Goal: Task Accomplishment & Management: Complete application form

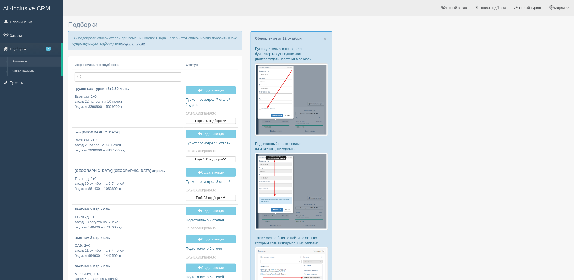
click at [136, 44] on link "создать новую" at bounding box center [133, 43] width 24 height 4
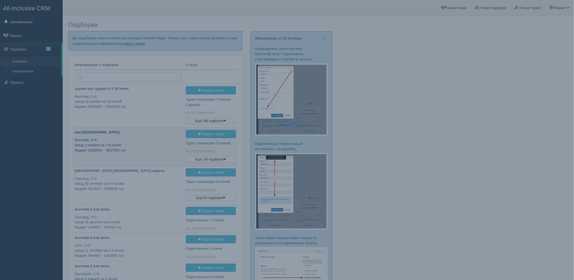
type input "2025-10-14 18:10"
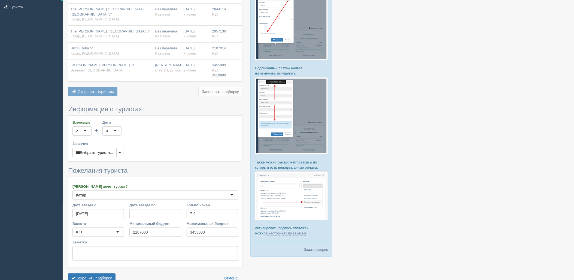
scroll to position [91, 0]
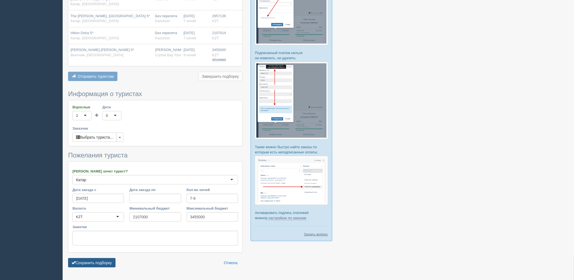
click at [92, 258] on button "Сохранить подборку" at bounding box center [91, 262] width 47 height 9
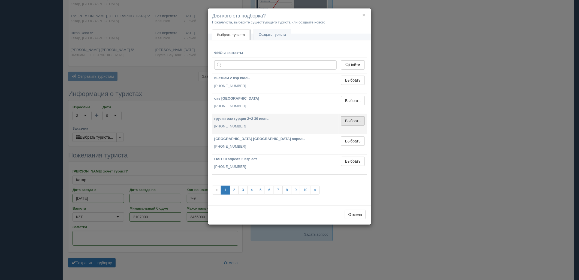
click at [353, 122] on button "Выбрать" at bounding box center [353, 120] width 24 height 9
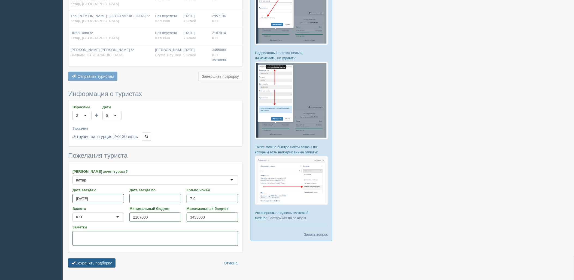
click at [90, 259] on button "Сохранить подборку" at bounding box center [91, 262] width 47 height 9
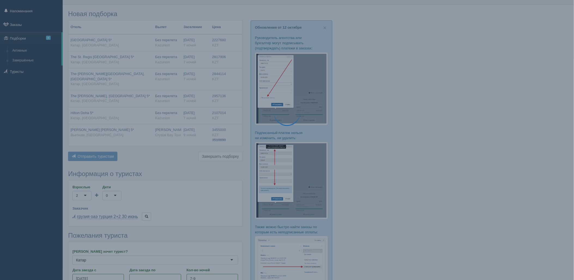
scroll to position [0, 0]
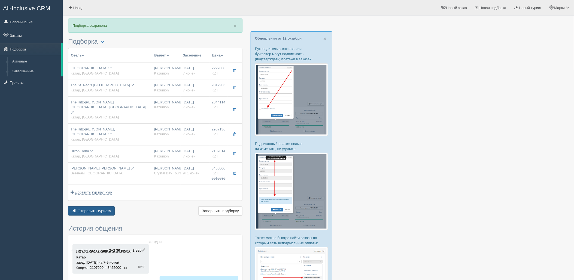
click at [103, 208] on span "Отправить туристу" at bounding box center [95, 210] width 34 height 4
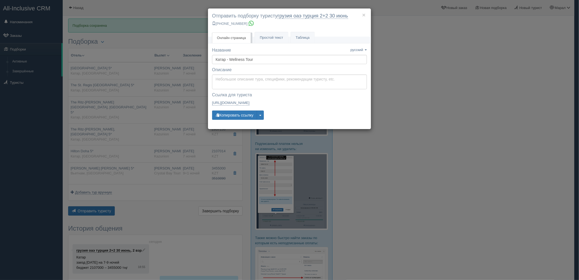
click at [273, 31] on div "× Отправить подборку туристу грузия оаэ турция 2+2 30 июнь +7 701 880 5580" at bounding box center [289, 22] width 163 height 28
click at [271, 34] on link "Простой текст Текст" at bounding box center [271, 37] width 33 height 11
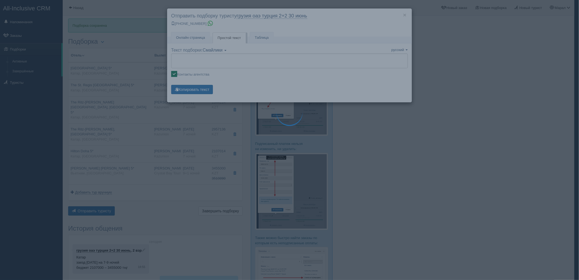
type textarea "🌞 Добрый день! Предлагаем Вам рассмотреть следующие варианты: 🌎 Катар, Corniche…"
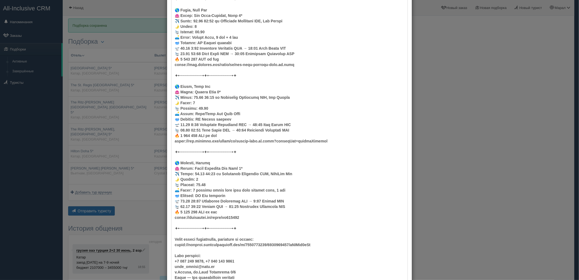
scroll to position [333, 0]
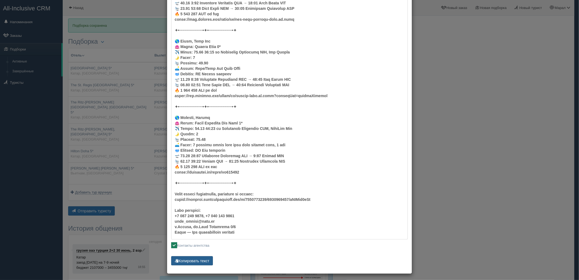
click at [200, 262] on button "Копировать текст" at bounding box center [192, 260] width 42 height 9
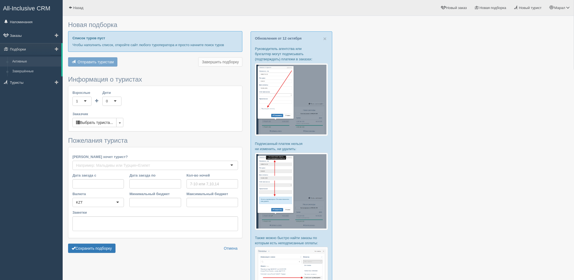
click at [44, 66] on link "Активные" at bounding box center [36, 62] width 52 height 10
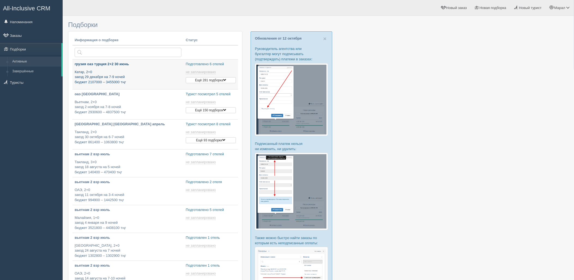
click at [135, 74] on p "Катар, 2+0 заезд 29 декабря на 7-9 ночей бюджет 2107000 – 3455000 тңг" at bounding box center [128, 76] width 107 height 15
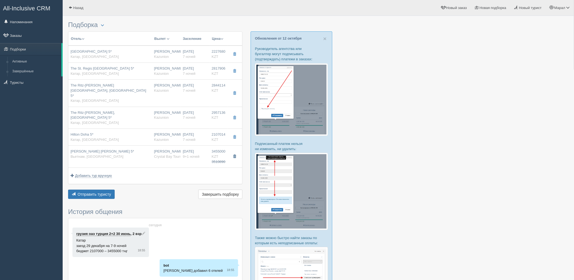
drag, startPoint x: 235, startPoint y: 140, endPoint x: 250, endPoint y: 131, distance: 16.9
click at [235, 155] on span "button" at bounding box center [234, 156] width 3 height 3
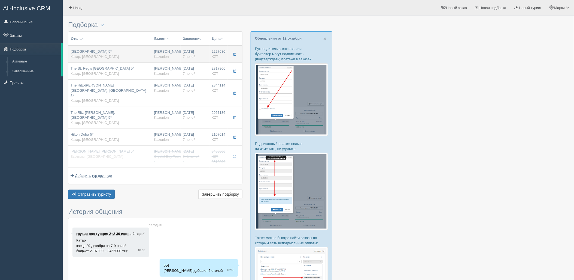
click at [132, 50] on div "Rixos Gulf Hotel Doha 5* Катар, Corniche Road" at bounding box center [110, 54] width 79 height 10
type input "Rixos Gulf Hotel Doha 5*"
type input "https://www.booking.com/hotel/qa/rixos-gulf-doha.html?lang=en-us&soz=1&lang_cha…"
type input "Катар"
type input "Corniche Road"
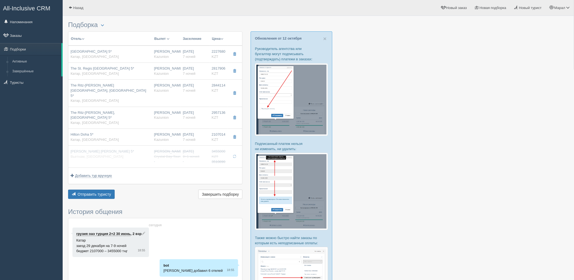
type input "2227680.00"
type input "[PERSON_NAME]"
type input "Доха Хамад DOH"
type input "09:25"
type input "12:40"
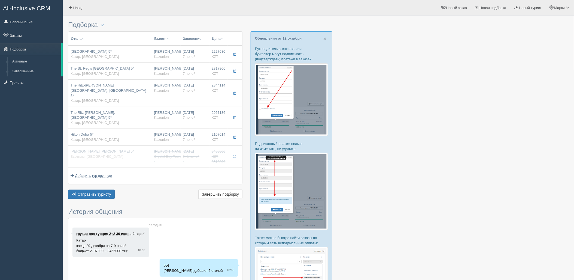
type input "Air Astana"
type input "13:40"
type input "20:25"
type input "7"
type input "Superior Room"
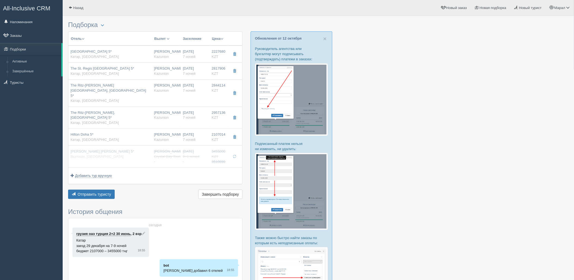
type input "BB Завтраки"
type input "Kazunion"
type input "https://online.kazunion.com/hotels?samo_action=hotel&HOTELINC=19570"
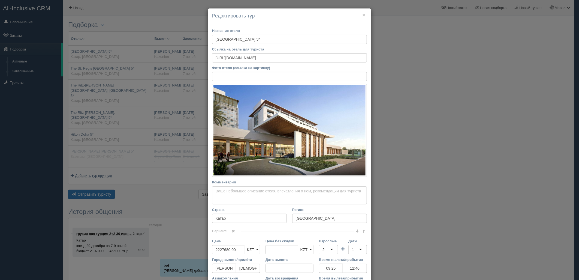
click at [438, 112] on div "× Редактировать тур Название отеля Rixos Gulf Hotel Doha 5* Ссылка на отель для…" at bounding box center [289, 140] width 579 height 280
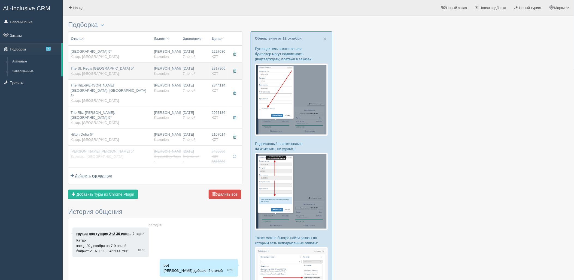
click at [97, 75] on div "The St. Regis Doha 5* Катар, Katara" at bounding box center [103, 71] width 64 height 10
type input "The St. Regis Doha 5*"
type input "https://www.booking.com/hotel/qa/the-st-regis-doha.ru.html?activeTab=photosGall…"
type input "Katara"
type input "2817906.00"
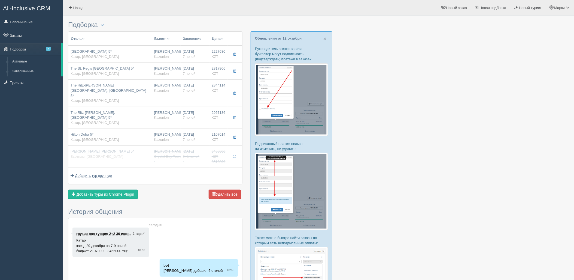
type input "09:25"
type input "12:40"
type input "13:40"
type input "20:25"
type input "Grand Deluxe Room"
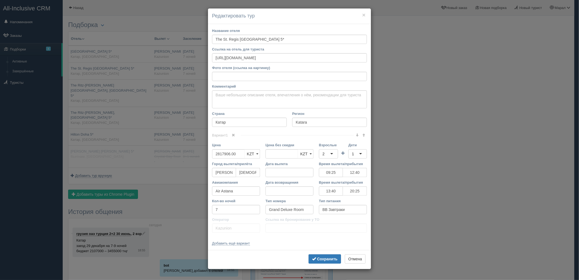
drag, startPoint x: 211, startPoint y: 42, endPoint x: 232, endPoint y: 39, distance: 20.7
click at [232, 39] on div "Название отеля The St. Regis Doha 5* Ссылка на отель для туриста https://www.bo…" at bounding box center [289, 137] width 163 height 226
drag, startPoint x: 215, startPoint y: 39, endPoint x: 244, endPoint y: 39, distance: 28.6
click at [244, 39] on input "The St. Regis Doha 5*" at bounding box center [289, 39] width 155 height 9
drag, startPoint x: 419, startPoint y: 94, endPoint x: 388, endPoint y: 95, distance: 30.5
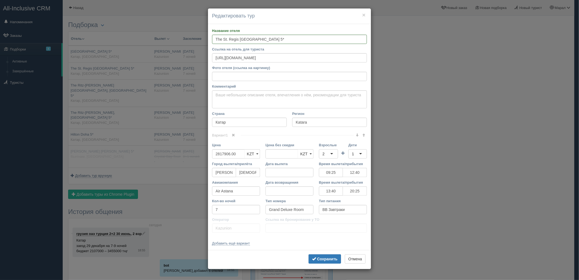
click at [416, 94] on div "× Редактировать тур Название отеля The St. Regis Doha 5* Ссылка на отель для ту…" at bounding box center [289, 140] width 579 height 280
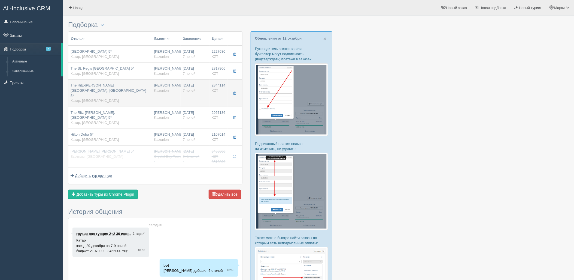
click at [150, 88] on td "The Ritz-Carlton Sharq Village, Doha 5* Катар, Sharq Village" at bounding box center [110, 93] width 84 height 27
type input "The Ritz-Carlton Sharq Village, Doha 5*"
type input "https://www.booking.com/hotel/qa/sharq-village-and-spa-a-ritz-carlton-hotel.ru.…"
type input "Sharq Village"
type input "2844114.00"
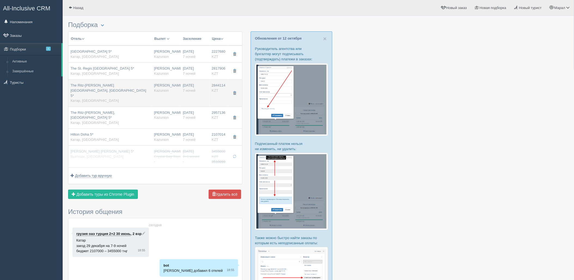
type input "09:25"
type input "12:40"
type input "13:40"
type input "20:25"
type input "Deluxe Resort View Room King"
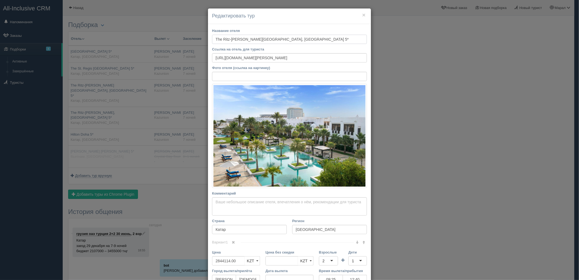
drag, startPoint x: 213, startPoint y: 39, endPoint x: 244, endPoint y: 47, distance: 31.3
click at [244, 40] on input "The Ritz-Carlton Sharq Village, Doha 5*" at bounding box center [289, 39] width 155 height 9
click at [395, 100] on div "× Редактировать тур Название отеля The Ritz-Carlton Sharq Village, Doha 5* Ссыл…" at bounding box center [289, 140] width 579 height 280
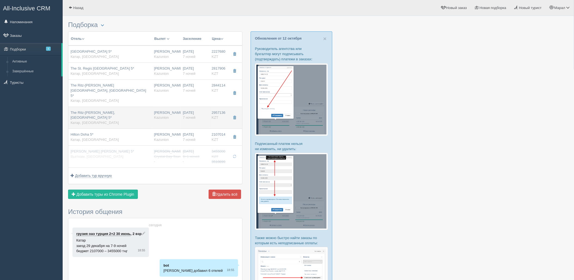
click at [109, 110] on div "The Ritz-Carlton, Doha 5* Катар, West Bey" at bounding box center [110, 117] width 79 height 15
type input "The Ritz-Carlton, Doha 5*"
type input "https://www.booking.com/hotel/qa/the-ritz-carlton-doha.ru.html"
type input "West Bey"
type input "2957136.00"
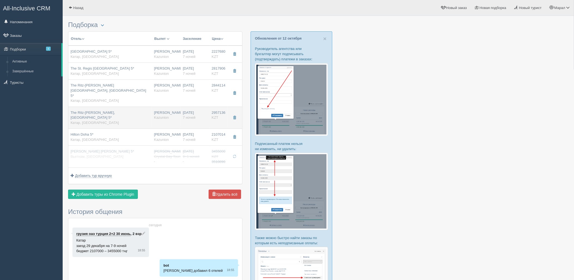
type input "09:25"
type input "12:40"
type input "13:40"
type input "20:25"
type input "Deluxe Room"
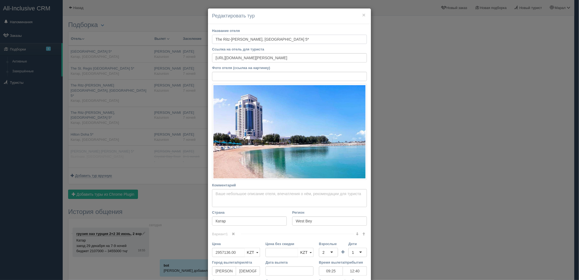
drag, startPoint x: 211, startPoint y: 41, endPoint x: 228, endPoint y: 41, distance: 16.9
click at [228, 41] on input "The Ritz-Carlton, Doha 5*" at bounding box center [289, 39] width 155 height 9
drag, startPoint x: 419, startPoint y: 123, endPoint x: 227, endPoint y: 128, distance: 192.0
click at [417, 123] on div "× Редактировать тур Название отеля The Ritz-Carlton, Doha 5* Ссылка на отель дл…" at bounding box center [289, 140] width 579 height 280
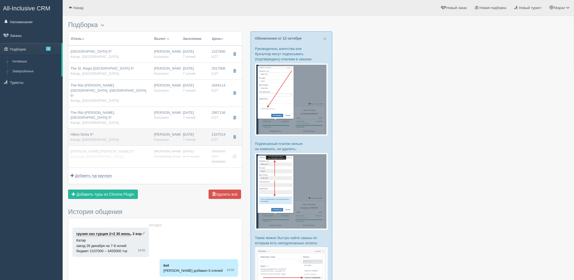
click at [149, 129] on td "Hilton Doha 5* Катар, West Bey" at bounding box center [110, 137] width 84 height 17
type input "Hilton Doha 5*"
type input "https://www.booking.com/hotel/qa/hilton-doha.ru.html?activeTab=photosGallery"
type input "2107014.00"
type input "09:25"
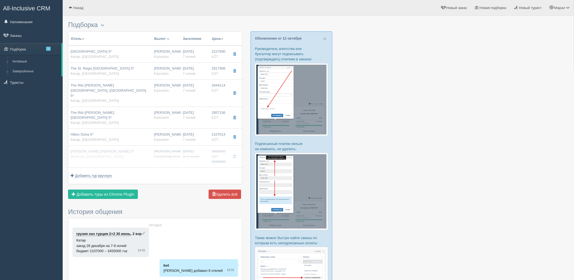
type input "12:40"
type input "13:40"
type input "20:25"
type input "King/Twin Sea View Room"
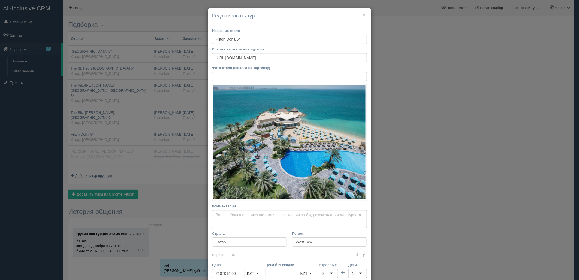
drag, startPoint x: 212, startPoint y: 37, endPoint x: 235, endPoint y: 26, distance: 26.0
click at [231, 38] on input "Hilton Doha 5*" at bounding box center [289, 39] width 155 height 9
click at [433, 133] on div "× Редактировать тур Название отеля Hilton Doha 5* Ссылка на отель для туриста h…" at bounding box center [289, 140] width 579 height 280
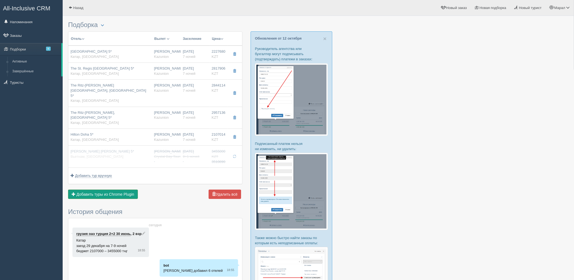
click at [115, 192] on span "Добавить туры из Chrome Plugin" at bounding box center [106, 194] width 58 height 4
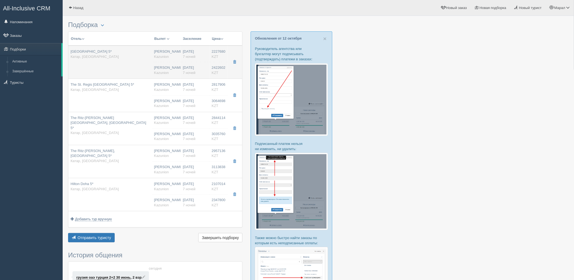
click at [99, 65] on td "Rixos Gulf Hotel Doha 5* Катар, Corniche Road" at bounding box center [110, 62] width 84 height 33
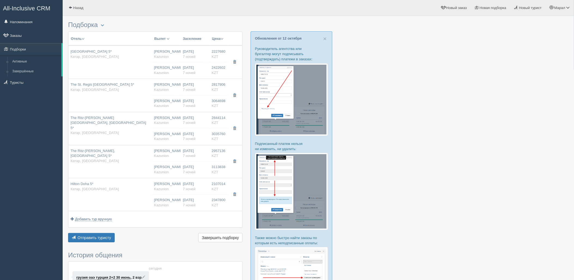
type input "Rixos Gulf Hotel Doha 5*"
type input "https://www.booking.com/hotel/qa/rixos-gulf-doha.html?lang=en-us&soz=1&lang_cha…"
type input "Corniche Road"
type input "2227680.00"
type input "09:25"
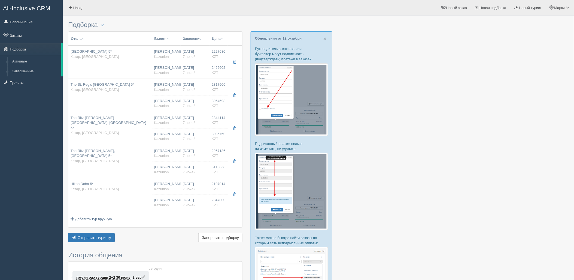
type input "12:40"
type input "13:40"
type input "20:25"
type input "Superior Room"
type input "https://online.kazunion.com/hotels?samo_action=hotel&HOTELINC=19570"
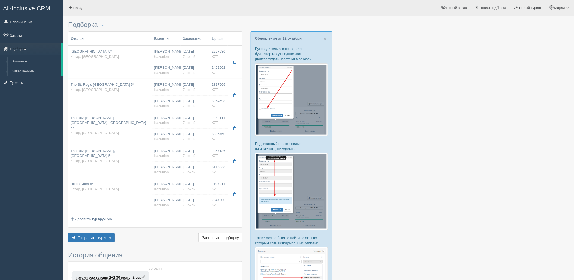
type input "2422602.00"
type input "[PERSON_NAME]"
type input "Доха Хамад DOH"
type input "09:25"
type input "12:40"
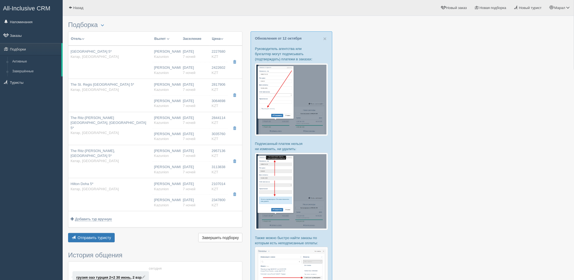
type input "Air Astana"
type input "13:40"
type input "20:25"
type input "7"
type input "Superior Room"
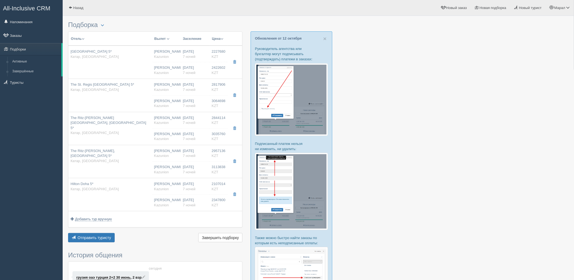
type input "BB Завтраки"
type input "Kazunion"
type input "https://online.kazunion.com/hotels?samo_action=hotel&HOTELINC=19570"
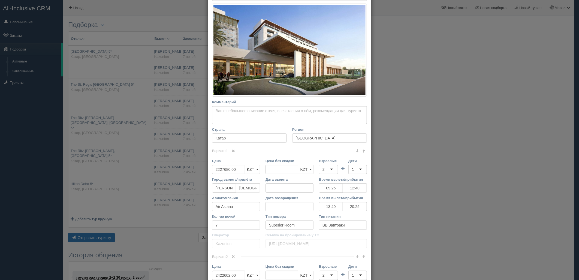
scroll to position [91, 0]
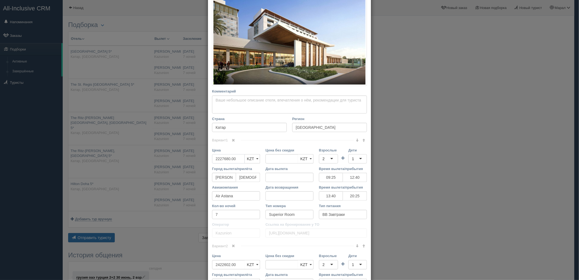
drag, startPoint x: 238, startPoint y: 157, endPoint x: 195, endPoint y: 161, distance: 43.3
click at [195, 161] on div "× Редактировать тур Название отеля Rixos Gulf Hotel Doha 5* Ссылка на отель для…" at bounding box center [289, 140] width 579 height 280
type input "4"
type input "2227680.00"
type input "4650282"
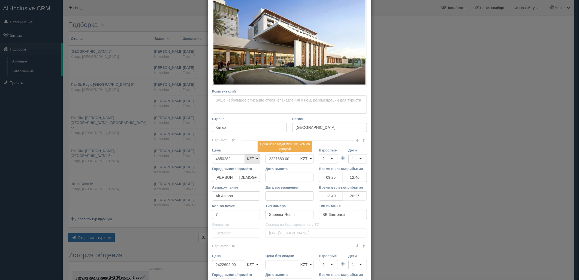
drag, startPoint x: 285, startPoint y: 156, endPoint x: 255, endPoint y: 158, distance: 30.3
click at [255, 158] on div "Цена 4650282 KZT USD EUR KZT KZT USD EUR Цена без скидки 2227680.00 Цена без ск…" at bounding box center [289, 156] width 160 height 19
click at [326, 158] on div "2" at bounding box center [328, 158] width 19 height 9
click at [362, 160] on div "1" at bounding box center [357, 158] width 19 height 9
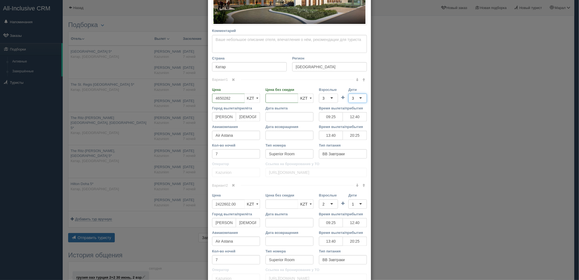
click at [232, 184] on span at bounding box center [233, 184] width 3 height 3
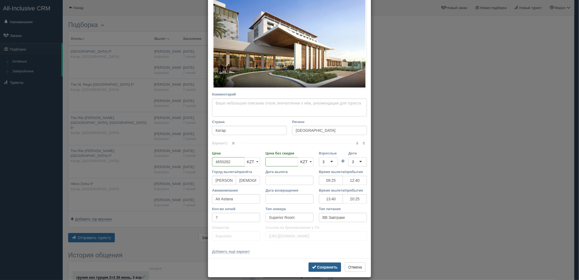
scroll to position [93, 0]
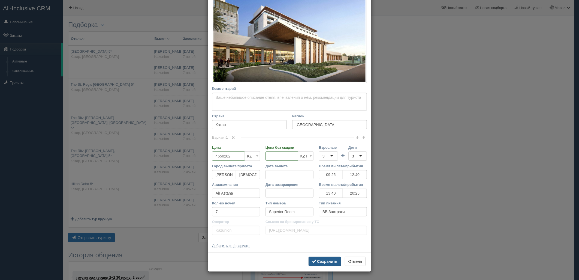
click at [323, 258] on button "Сохранить" at bounding box center [325, 260] width 32 height 9
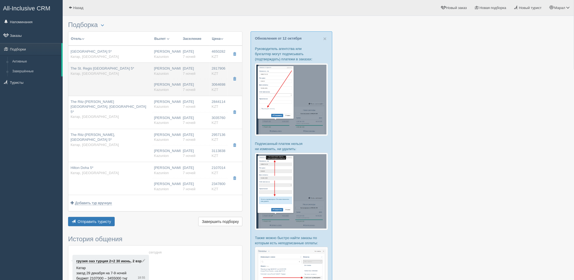
click at [112, 78] on td "The St. Regis Doha 5* Катар, Katara" at bounding box center [110, 79] width 84 height 33
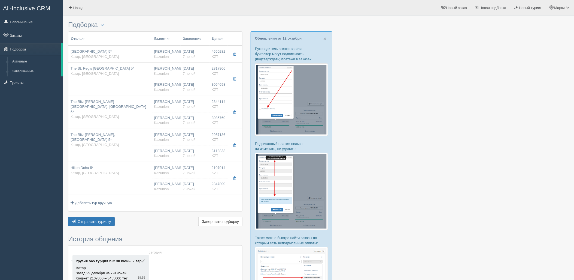
type input "The St. Regis Doha 5*"
type input "https://www.booking.com/hotel/qa/the-st-regis-doha.ru.html?activeTab=photosGall…"
type input "Katara"
type input "2817906.00"
type input "09:25"
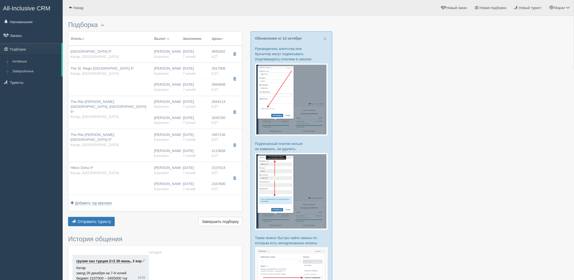
type input "12:40"
type input "13:40"
type input "20:25"
type input "Grand Deluxe Room"
type input "3064698.00"
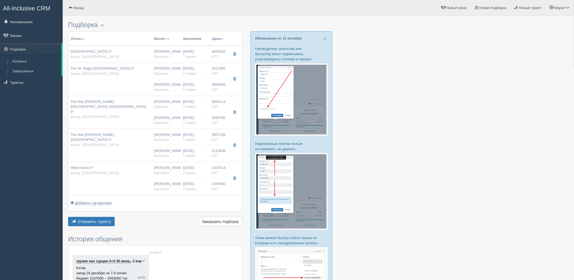
type input "[PERSON_NAME]"
type input "Доха Хамад DOH"
type input "09:25"
type input "12:40"
type input "Air Astana"
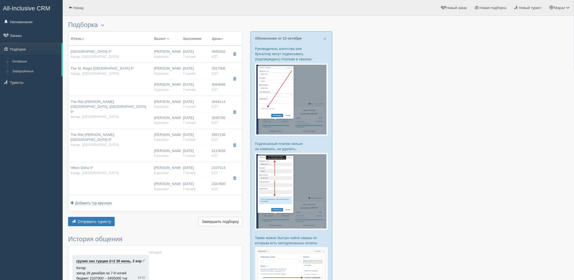
type input "13:40"
type input "20:25"
type input "7"
type input "Grand Deluxe Room"
type input "BB Завтраки"
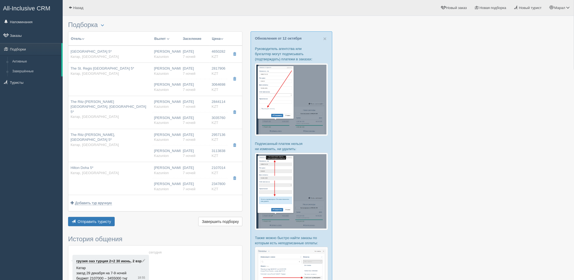
type input "Kazunion"
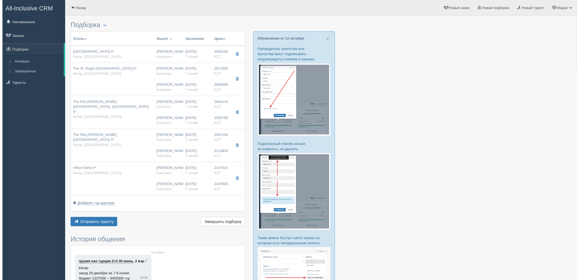
scroll to position [0, 0]
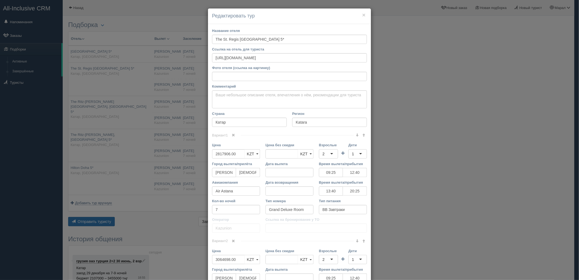
click at [112, 78] on div "× Редактировать тур Название отеля The St. Regis Doha 5* Ссылка на отель для ту…" at bounding box center [289, 140] width 579 height 280
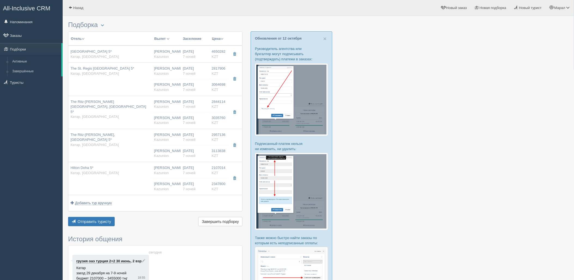
click at [112, 78] on td "The St. Regis Doha 5* Катар, Katara" at bounding box center [110, 79] width 84 height 33
type input "09:25"
type input "12:40"
type input "13:40"
type input "20:25"
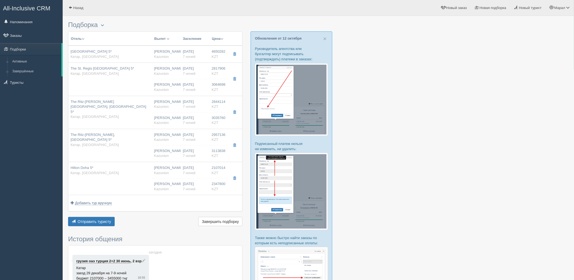
type input "09:25"
type input "12:40"
type input "13:40"
type input "20:25"
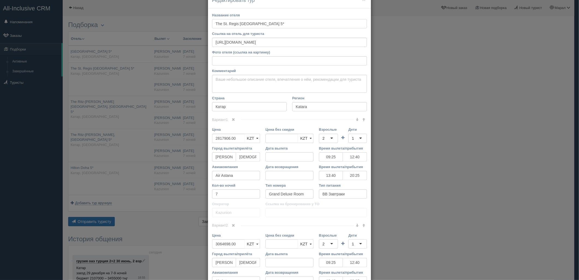
scroll to position [91, 0]
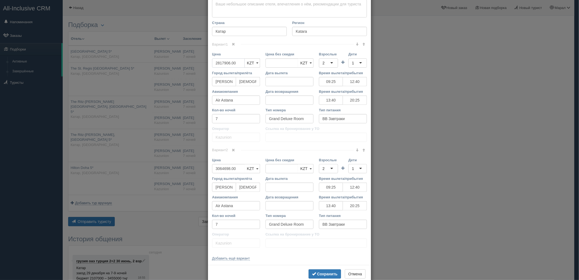
drag, startPoint x: 239, startPoint y: 63, endPoint x: 192, endPoint y: 63, distance: 46.9
click at [193, 63] on div "× Редактировать тур Название отеля The St. Regis Doha 5* Ссылка на отель для ту…" at bounding box center [289, 140] width 579 height 280
type input "5"
type input "2817906.00"
type input "5882604"
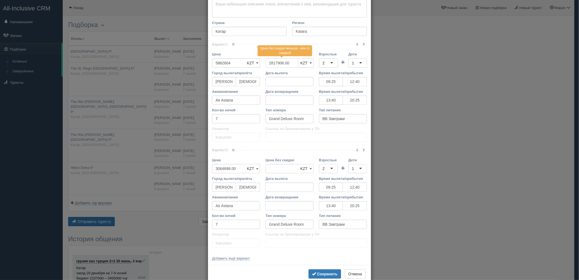
drag, startPoint x: 291, startPoint y: 63, endPoint x: 281, endPoint y: 63, distance: 9.3
click at [250, 64] on div "Цена 5882604 KZT USD EUR KZT KZT USD EUR Цена без скидки 2817906.00 Цена без ск…" at bounding box center [289, 61] width 160 height 19
drag, startPoint x: 329, startPoint y: 64, endPoint x: 335, endPoint y: 79, distance: 16.4
click at [329, 64] on div "2" at bounding box center [328, 62] width 19 height 9
click at [355, 64] on div "1" at bounding box center [357, 62] width 19 height 9
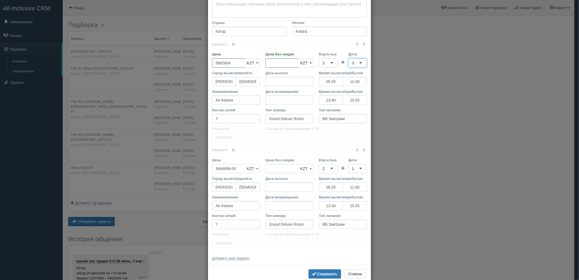
scroll to position [0, 0]
click at [233, 149] on span at bounding box center [233, 149] width 3 height 3
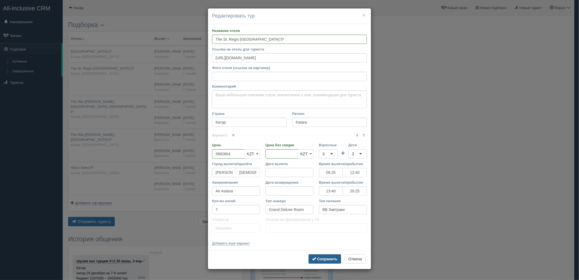
click at [319, 259] on b "Сохранить" at bounding box center [327, 258] width 20 height 4
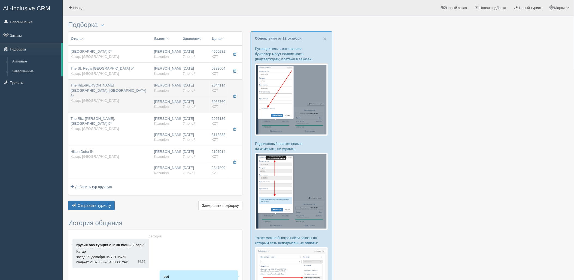
click at [137, 97] on td "The Ritz-Carlton Sharq Village, Doha 5* Катар, Sharq Village" at bounding box center [110, 96] width 84 height 33
type input "The Ritz-Carlton Sharq Village, Doha 5*"
type input "https://www.booking.com/hotel/qa/sharq-village-and-spa-a-ritz-carlton-hotel.ru.…"
type input "Sharq Village"
type input "2844114.00"
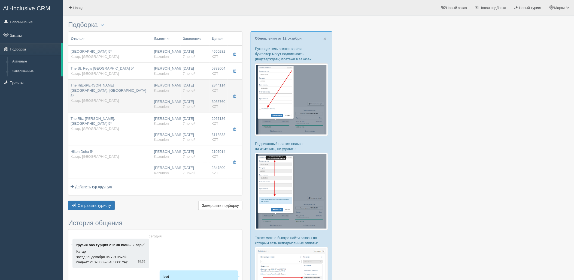
type input "09:25"
type input "12:40"
type input "13:40"
type input "20:25"
type input "Deluxe Resort View Room King"
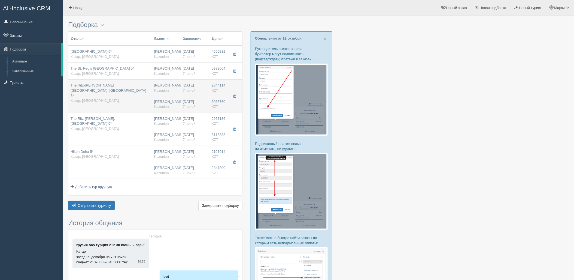
type input "3035760.00"
type input "[PERSON_NAME]"
type input "Доха Хамад DOH"
type input "09:25"
type input "12:40"
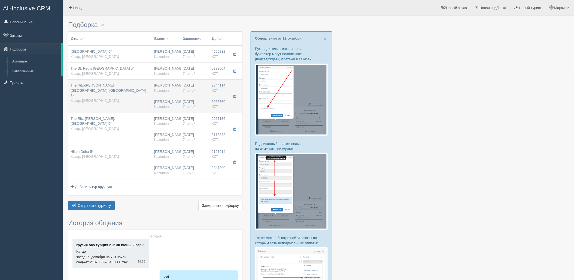
type input "Air Astana"
type input "13:40"
type input "20:25"
type input "7"
type input "Deluxe Resort View Room King"
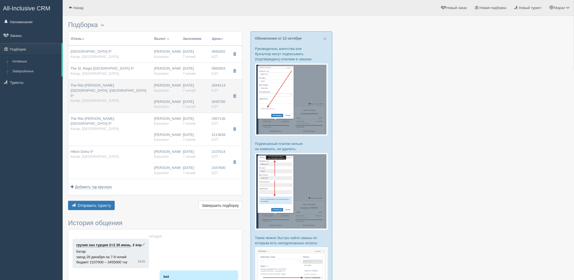
type input "BB Завтраки"
type input "Kazunion"
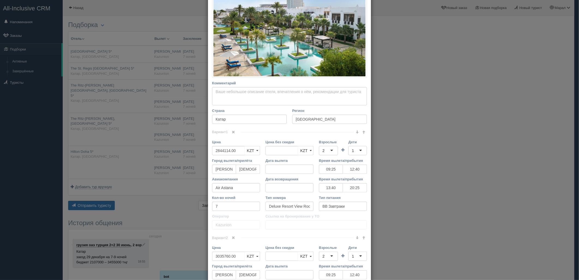
scroll to position [121, 0]
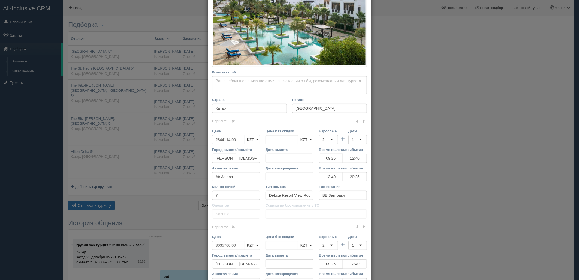
drag, startPoint x: 235, startPoint y: 141, endPoint x: 183, endPoint y: 144, distance: 52.7
click at [183, 144] on div "× Редактировать тур Название отеля The Ritz-Carlton Sharq Village, Doha 5* Ссыл…" at bounding box center [289, 140] width 579 height 280
type input "5"
type input "2844114.00"
type input "5879874"
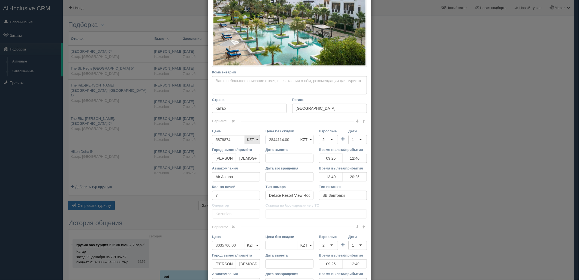
drag, startPoint x: 288, startPoint y: 138, endPoint x: 249, endPoint y: 140, distance: 38.8
click at [249, 140] on div "Цена 5879874 KZT USD EUR KZT KZT USD EUR Цена без скидки 2844114.00 KZT USD EUR…" at bounding box center [289, 137] width 160 height 19
click at [332, 138] on div "2" at bounding box center [328, 139] width 19 height 9
click at [355, 142] on div "1" at bounding box center [357, 139] width 19 height 9
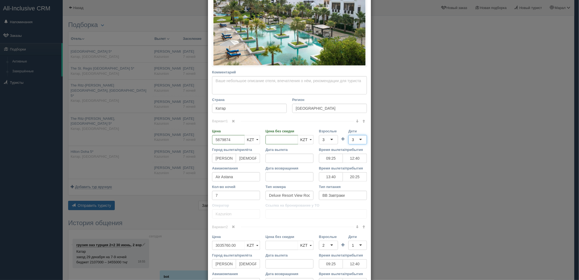
click at [230, 226] on link at bounding box center [233, 227] width 9 height 6
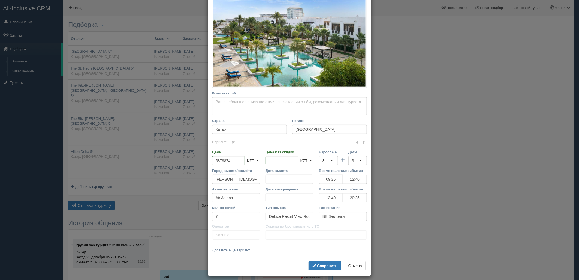
scroll to position [104, 0]
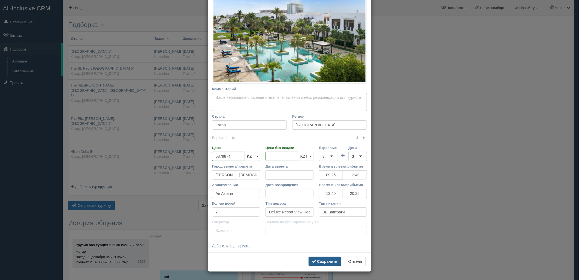
click at [316, 265] on button "Сохранить" at bounding box center [325, 260] width 32 height 9
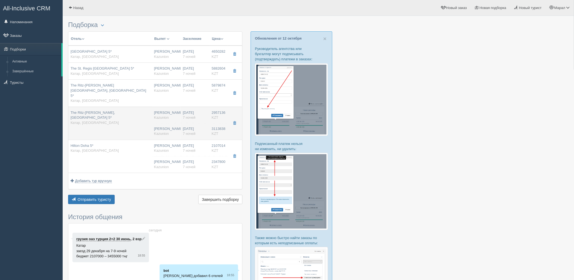
click at [74, 113] on td "The Ritz-Carlton, Doha 5* Катар, West Bey" at bounding box center [110, 123] width 84 height 33
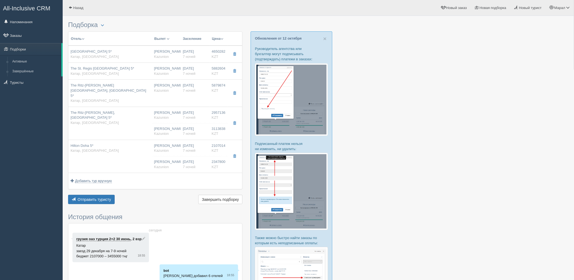
type input "The Ritz-Carlton, Doha 5*"
type input "https://www.booking.com/hotel/qa/the-ritz-carlton-doha.ru.html"
type input "West Bey"
type input "2957136.00"
type input "09:25"
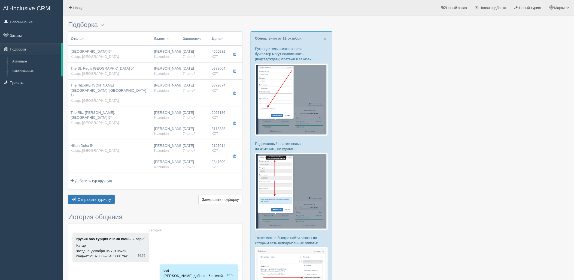
type input "12:40"
type input "13:40"
type input "20:25"
type input "Deluxe Room"
type input "3113838.00"
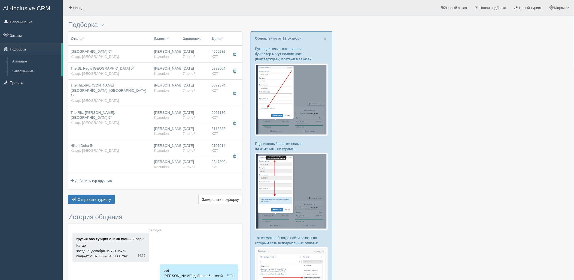
type input "[PERSON_NAME]"
type input "Доха Хамад DOH"
type input "09:25"
type input "12:40"
type input "Air Astana"
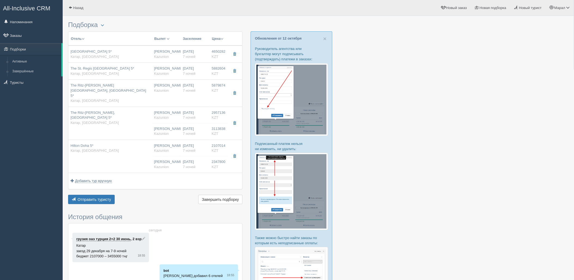
type input "13:40"
type input "20:25"
type input "7"
type input "Deluxe Room"
type input "BB Завтраки"
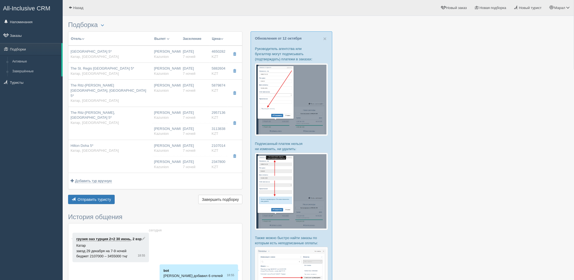
type input "Kazunion"
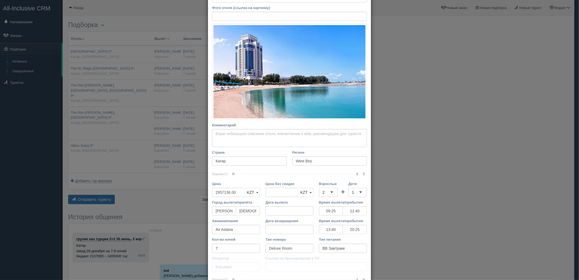
scroll to position [61, 0]
drag, startPoint x: 236, startPoint y: 192, endPoint x: 188, endPoint y: 191, distance: 48.2
click at [190, 194] on div "× Редактировать тур Название отеля The Ritz-Carlton, Doha 5* Ссылка на отель дл…" at bounding box center [289, 140] width 579 height 280
type input "6"
type input "2957136.00"
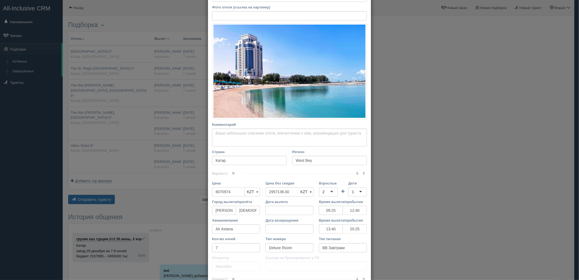
type input "6070974"
click at [256, 192] on div "Цена 6070974 KZT USD EUR KZT KZT USD EUR Цена без скидки 2957136.00 Цена без ск…" at bounding box center [289, 189] width 160 height 19
click at [322, 192] on div "2" at bounding box center [323, 191] width 2 height 5
click at [352, 192] on div "1" at bounding box center [357, 191] width 19 height 9
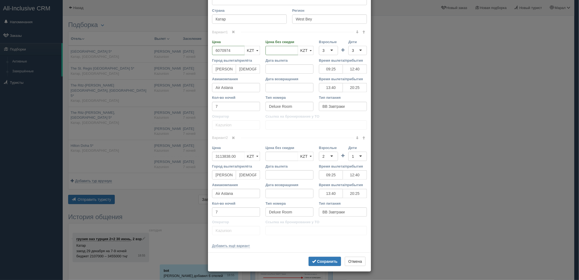
click at [233, 138] on span at bounding box center [233, 137] width 3 height 3
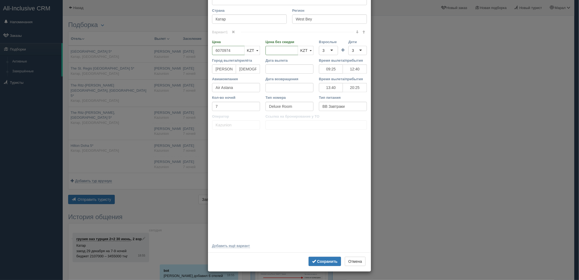
scroll to position [96, 0]
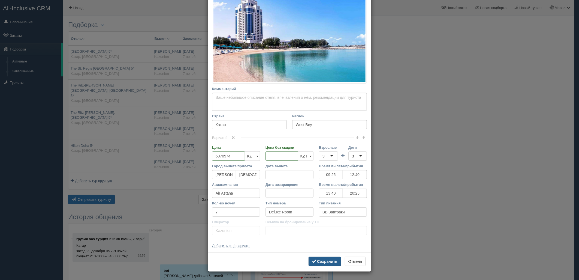
click at [324, 259] on b "Сохранить" at bounding box center [327, 261] width 20 height 4
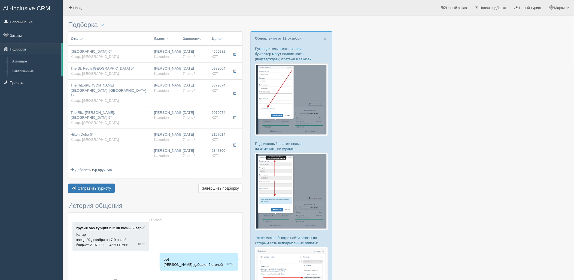
click at [135, 129] on td "Hilton Doha 5* Катар, West Bey" at bounding box center [110, 145] width 84 height 33
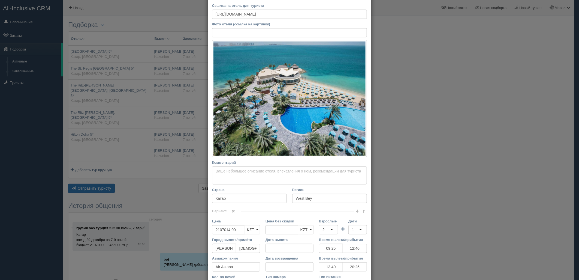
scroll to position [61, 0]
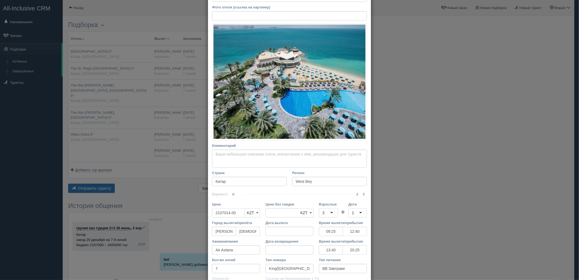
drag, startPoint x: 192, startPoint y: 213, endPoint x: 186, endPoint y: 213, distance: 6.3
click at [186, 213] on div "× Редактировать тур Название отеля Hilton Doha 5* Ссылка на отель для туриста h…" at bounding box center [289, 140] width 579 height 280
drag, startPoint x: 292, startPoint y: 213, endPoint x: 256, endPoint y: 213, distance: 36.0
click at [254, 214] on div "Цена 4454814 KZT USD EUR KZT KZT USD EUR Цена без скидки 2107014.00 Цена без ск…" at bounding box center [289, 210] width 160 height 19
click at [323, 211] on div "2" at bounding box center [328, 212] width 19 height 9
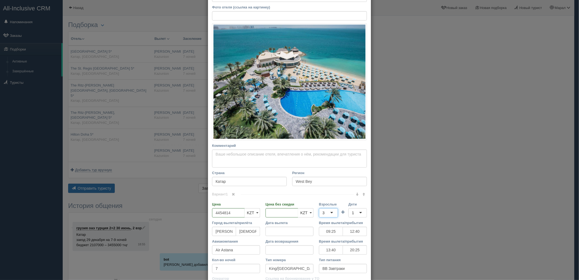
click at [352, 211] on div "1" at bounding box center [357, 212] width 19 height 9
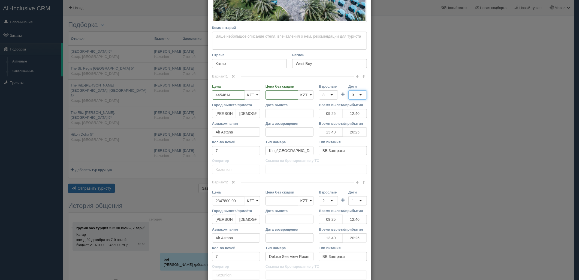
scroll to position [182, 0]
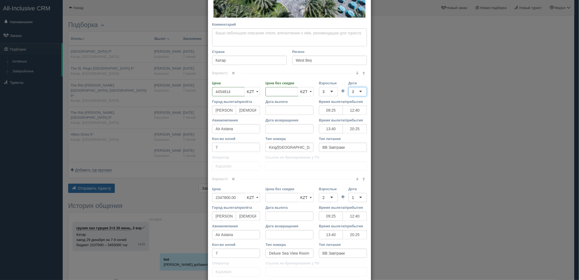
click at [232, 178] on span at bounding box center [233, 178] width 3 height 3
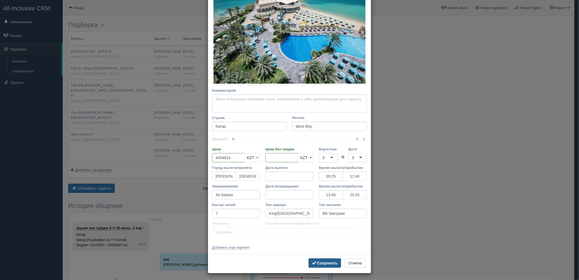
scroll to position [117, 0]
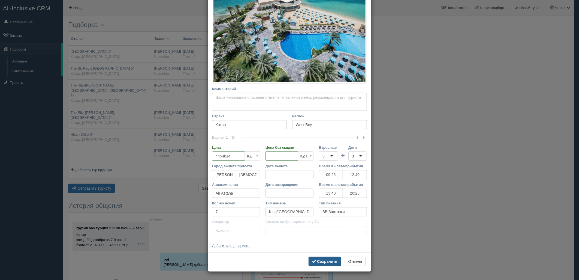
click at [330, 260] on b "Сохранить" at bounding box center [327, 261] width 20 height 4
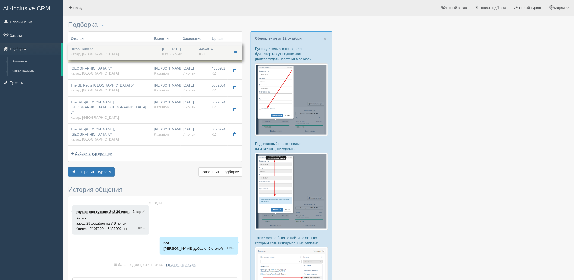
drag, startPoint x: 183, startPoint y: 121, endPoint x: 189, endPoint y: 50, distance: 70.5
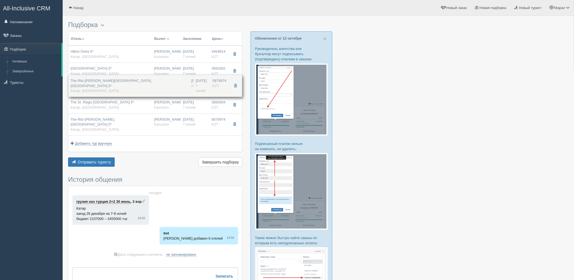
drag, startPoint x: 184, startPoint y: 108, endPoint x: 183, endPoint y: 87, distance: 21.0
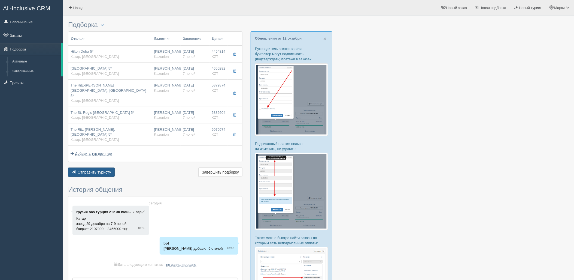
click at [100, 170] on span "Отправить туристу" at bounding box center [95, 172] width 34 height 4
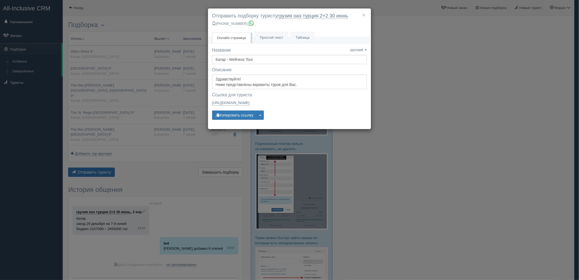
click at [219, 82] on textarea "Здравствуйте! Ниже представлены варианты туров для Вас. Для просмотра описания …" at bounding box center [289, 81] width 155 height 15
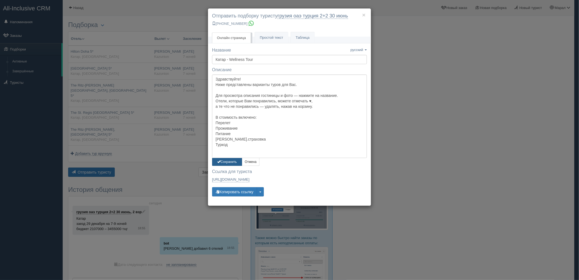
click at [221, 161] on button "Сохранить" at bounding box center [227, 162] width 30 height 8
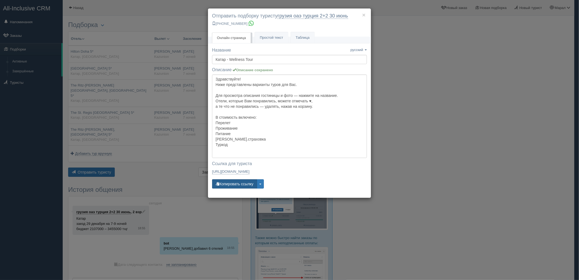
click at [231, 181] on button "Копировать ссылку" at bounding box center [234, 183] width 45 height 9
drag, startPoint x: 449, startPoint y: 123, endPoint x: 435, endPoint y: 77, distance: 48.3
click at [449, 123] on div "× Отправить подборку туристу грузия оаэ турция 2+2 30 июнь +7 701 880 5580 Онла…" at bounding box center [289, 140] width 579 height 280
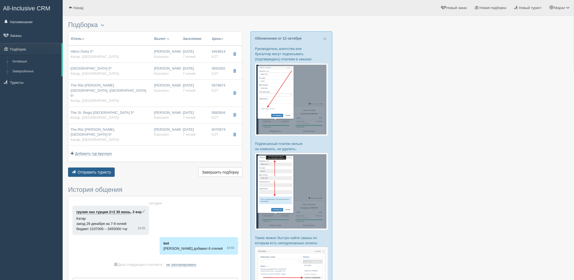
click at [95, 167] on button "Отправить туристу Отправить" at bounding box center [91, 171] width 47 height 9
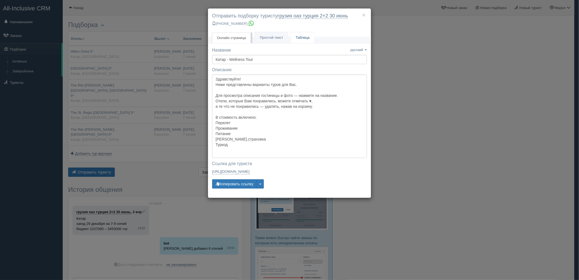
click at [314, 35] on link "Таблица" at bounding box center [303, 37] width 24 height 11
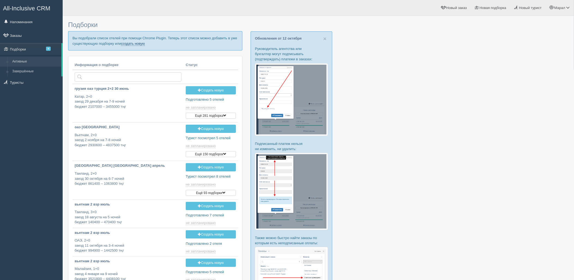
click at [141, 43] on link "создать новую" at bounding box center [133, 43] width 24 height 4
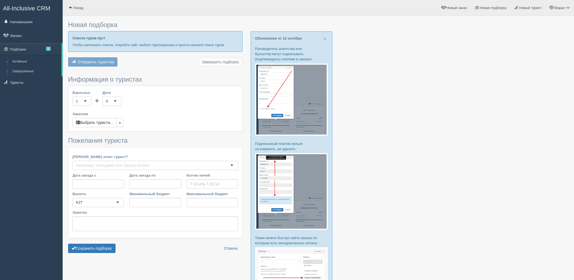
type input "8"
type input "4034900"
type input "5102800"
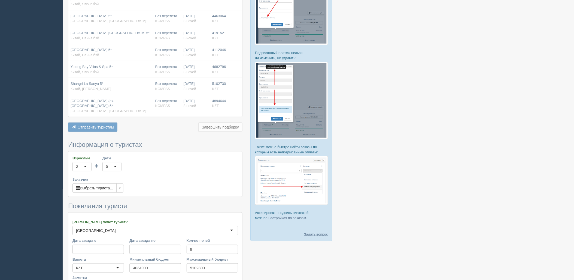
scroll to position [152, 0]
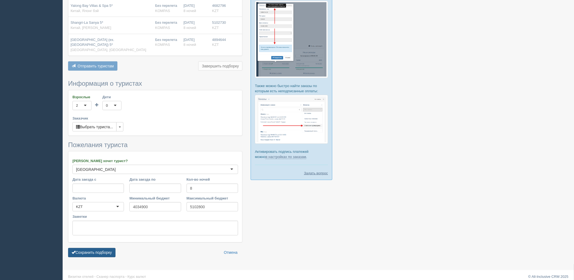
click at [105, 249] on button "Сохранить подборку" at bounding box center [91, 252] width 47 height 9
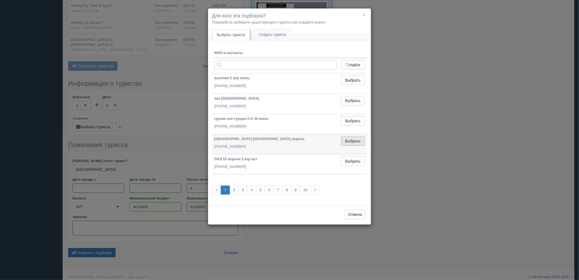
click at [354, 141] on button "Выбрать" at bounding box center [353, 140] width 24 height 9
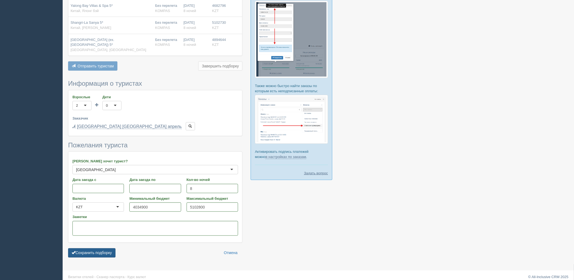
click at [102, 248] on button "Сохранить подборку" at bounding box center [91, 252] width 47 height 9
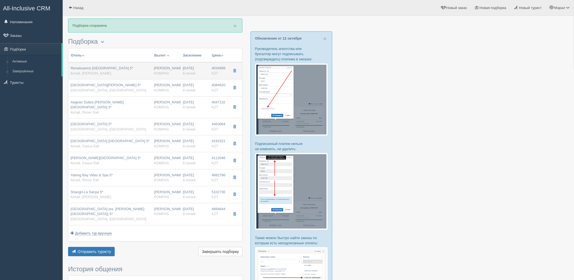
click at [133, 70] on div "Renaissance [GEOGRAPHIC_DATA] 5* Китай, [PERSON_NAME]" at bounding box center [102, 71] width 63 height 10
type input "Renaissance [GEOGRAPHIC_DATA] 5*"
type input "[URL][DOMAIN_NAME]"
type input "[GEOGRAPHIC_DATA]"
type input "[PERSON_NAME]"
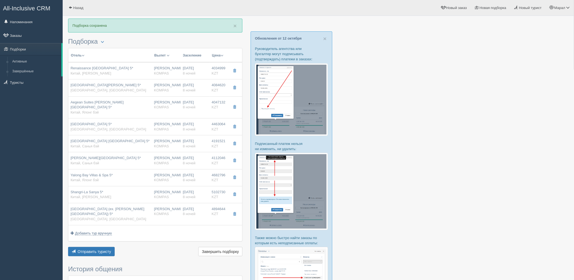
type input "4034999.00"
type input "1947429.00"
type input "[PERSON_NAME]"
type input "Санья Феникс SYX"
type input "18:15"
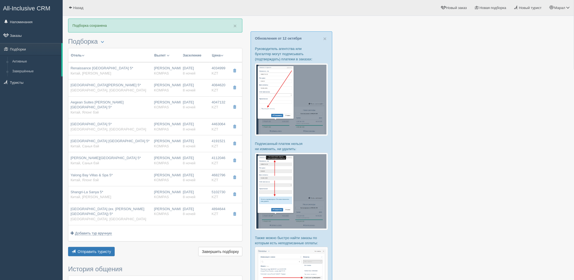
type input "04:50"
type input "Air Astana"
type input "05:50"
type input "10:50"
type input "8"
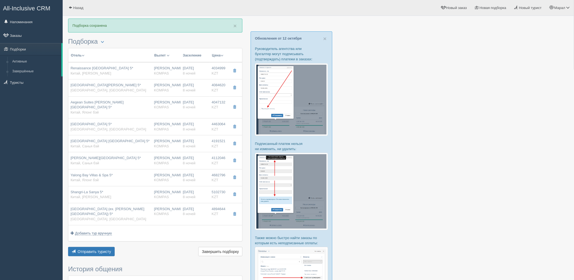
type input "DELUXE GARDEN VIEW ROOM"
type input "BB"
type input "KOMPAS"
type input "[URL][DOMAIN_NAME]"
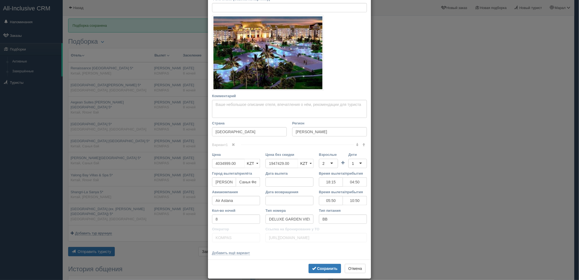
scroll to position [76, 0]
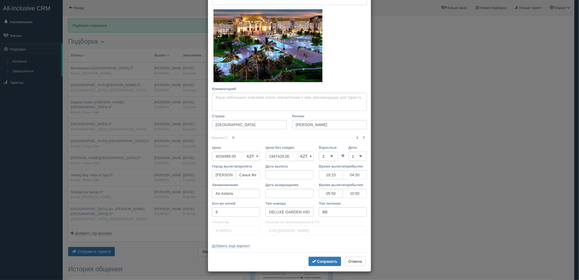
drag, startPoint x: 277, startPoint y: 157, endPoint x: 259, endPoint y: 160, distance: 18.2
click at [255, 160] on div "Цена 4034999.00 KZT USD EUR KZT KZT USD EUR Цена без скидки 1947429.00 KZT USD …" at bounding box center [289, 154] width 160 height 19
click at [330, 155] on div "2" at bounding box center [328, 156] width 19 height 9
drag, startPoint x: 329, startPoint y: 178, endPoint x: 352, endPoint y: 159, distance: 29.1
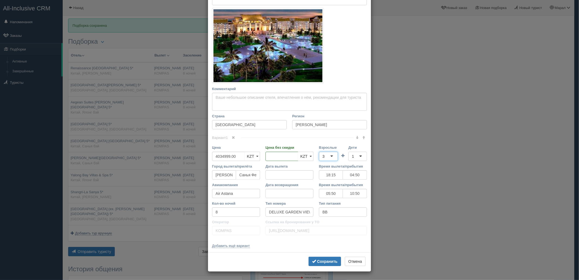
click at [356, 155] on div "1" at bounding box center [357, 156] width 19 height 9
drag, startPoint x: 356, startPoint y: 186, endPoint x: 335, endPoint y: 228, distance: 47.2
click at [318, 261] on b "Сохранить" at bounding box center [327, 261] width 20 height 4
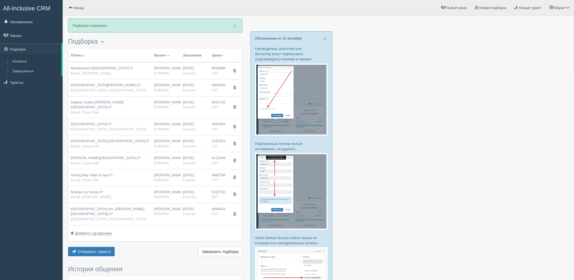
click at [148, 90] on div "[GEOGRAPHIC_DATA][PERSON_NAME] 5* [GEOGRAPHIC_DATA], [GEOGRAPHIC_DATA]" at bounding box center [110, 88] width 79 height 10
type input "[GEOGRAPHIC_DATA][PERSON_NAME] 5*"
type input "[URL][DOMAIN_NAME]"
type textarea "отель в центре города,до пляжа минут 5 пешком"
type input "Дадунхай"
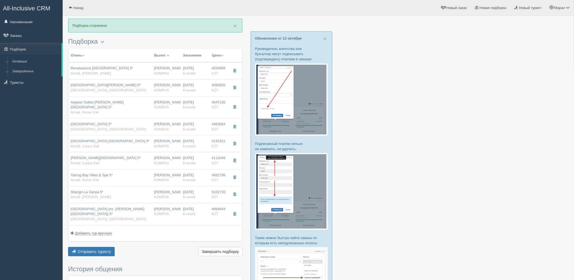
type input "4084620.00"
type input "2005425.00"
type input "18:15"
type input "04:50"
type input "05:50"
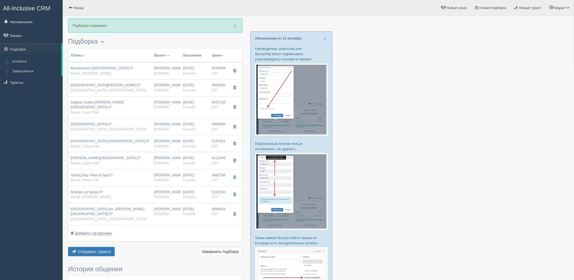
type input "10:50"
type input "[GEOGRAPHIC_DATA]"
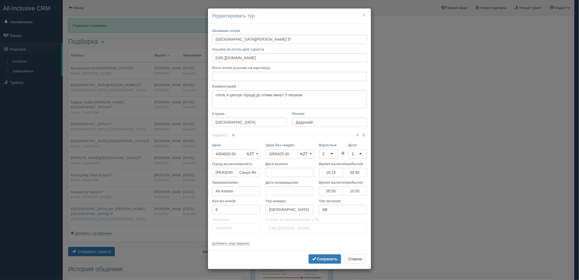
drag, startPoint x: 291, startPoint y: 157, endPoint x: 276, endPoint y: 158, distance: 14.8
click at [252, 156] on div "Цена 4084620.00 KZT USD EUR KZT KZT USD EUR Цена без скидки 2005425.00 KZT USD …" at bounding box center [289, 151] width 160 height 19
click at [329, 156] on div "2" at bounding box center [328, 153] width 19 height 9
click at [359, 153] on div "1" at bounding box center [357, 153] width 19 height 9
click at [334, 258] on b "Сохранить" at bounding box center [327, 258] width 20 height 4
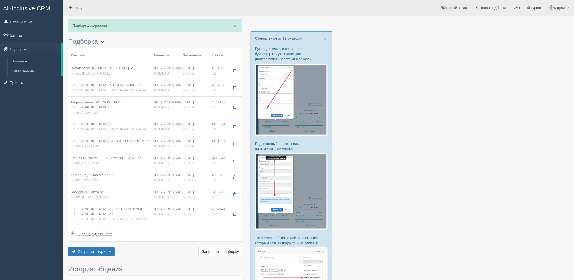
click at [120, 112] on td "Aegean Suites [PERSON_NAME][GEOGRAPHIC_DATA] 5* [GEOGRAPHIC_DATA], Ялонг бэй" at bounding box center [110, 107] width 84 height 22
type input "Aegean Suites [PERSON_NAME][GEOGRAPHIC_DATA] 5*"
type input "Ялонг бэй"
type input "4047132.00"
type input "1953495.00"
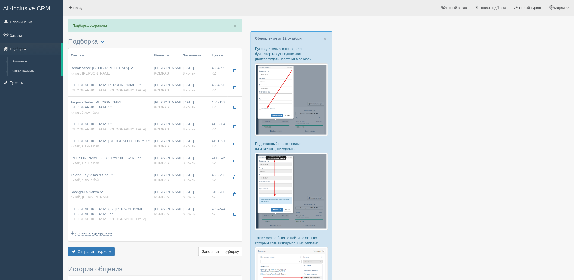
type input "18:15"
type input "04:50"
type input "05:50"
type input "10:50"
type input "Suite Mountain View With Kitchen"
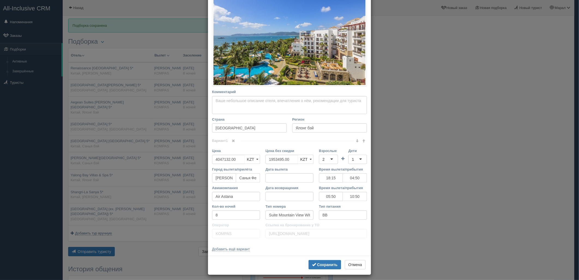
scroll to position [105, 0]
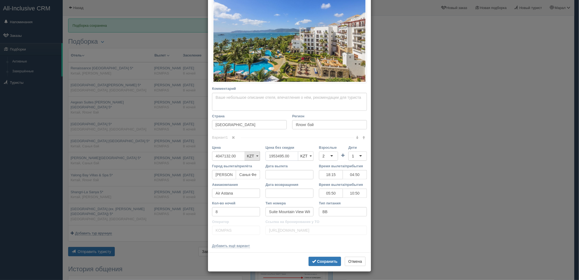
drag, startPoint x: 291, startPoint y: 151, endPoint x: 253, endPoint y: 154, distance: 38.0
click at [253, 154] on div "Цена 4047132.00 KZT USD EUR KZT KZT USD EUR Цена без скидки 1953495.00 KZT USD …" at bounding box center [289, 154] width 160 height 19
click at [324, 153] on div "2" at bounding box center [328, 155] width 19 height 9
click at [355, 156] on div "1" at bounding box center [357, 155] width 19 height 9
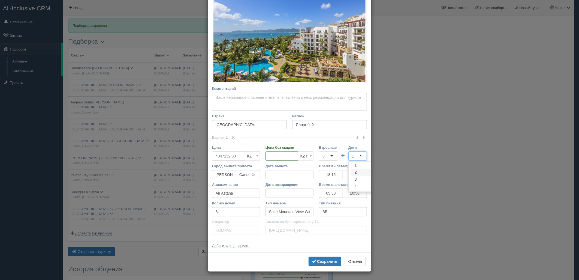
drag, startPoint x: 356, startPoint y: 176, endPoint x: 343, endPoint y: 197, distance: 25.2
click at [318, 260] on b "Сохранить" at bounding box center [327, 261] width 20 height 4
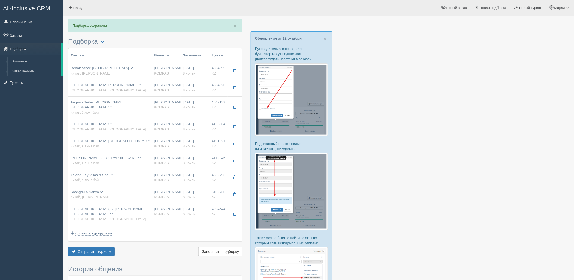
click at [115, 124] on div "[GEOGRAPHIC_DATA] 5* [GEOGRAPHIC_DATA], [GEOGRAPHIC_DATA]" at bounding box center [109, 127] width 76 height 10
type input "[GEOGRAPHIC_DATA] 5*"
type input "[URL][DOMAIN_NAME]"
type textarea "Курортный отель Intime Sanya находится в 5 минутах езды от центра города [GEOGR…"
type input "Дадунхай"
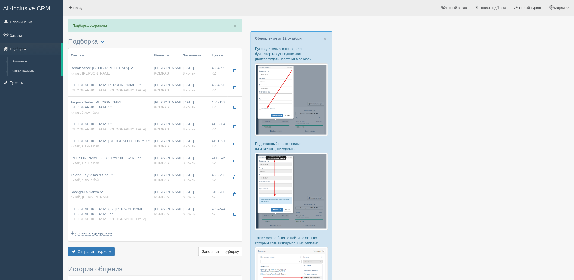
type input "4463064.00"
type input "2120391.00"
type input "18:15"
type input "04:50"
type input "05:50"
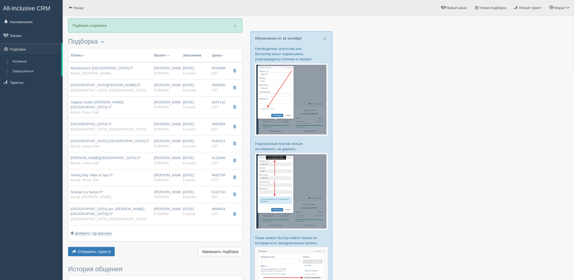
type input "10:50"
type input "STANDARD ROOM"
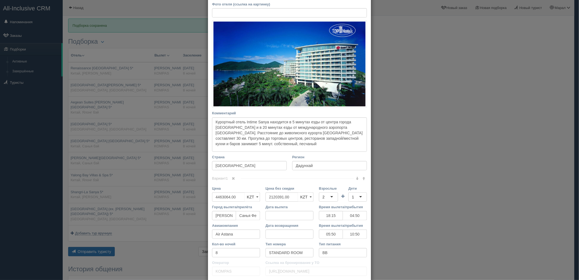
scroll to position [104, 0]
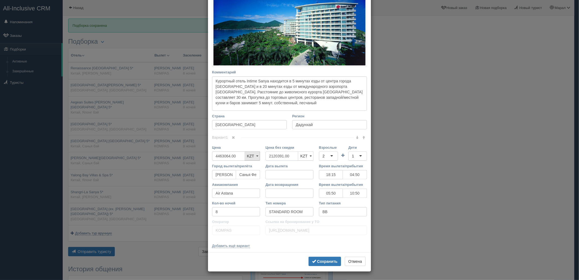
drag, startPoint x: 292, startPoint y: 154, endPoint x: 255, endPoint y: 152, distance: 36.8
click at [254, 152] on div "Цена 4463064.00 KZT USD EUR KZT KZT USD EUR Цена без скидки 2120391.00 KZT USD …" at bounding box center [289, 154] width 160 height 19
click at [327, 151] on div "Взрослые 2 2 1 2 3 4 5 6 7 8 9 10 11 12 13 14 15 16 17 18 19 20 21 22 23 24 25 …" at bounding box center [328, 153] width 19 height 16
drag, startPoint x: 330, startPoint y: 158, endPoint x: 331, endPoint y: 164, distance: 6.3
click at [330, 158] on div "2" at bounding box center [328, 155] width 19 height 9
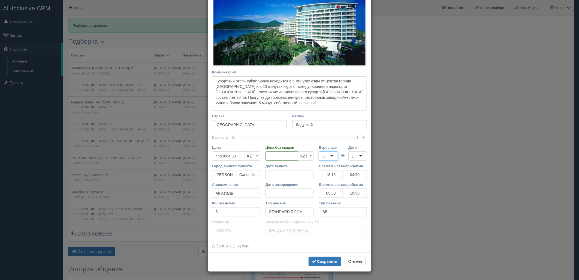
click at [356, 159] on div "1" at bounding box center [357, 155] width 19 height 9
click at [319, 263] on button "Сохранить" at bounding box center [325, 260] width 32 height 9
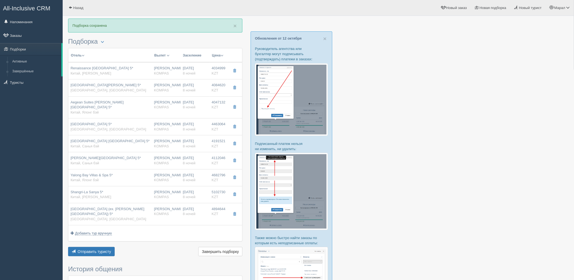
click at [130, 139] on div "[GEOGRAPHIC_DATA] [GEOGRAPHIC_DATA] 5* [GEOGRAPHIC_DATA], [GEOGRAPHIC_DATA]" at bounding box center [110, 143] width 79 height 10
type input "[GEOGRAPHIC_DATA] [GEOGRAPHIC_DATA] 5*"
type input "[URL][DOMAIN_NAME]"
type textarea "Отель расположен на острове [GEOGRAPHIC_DATA], в курортном городке [GEOGRAPHIC_…"
type input "Санья бэй"
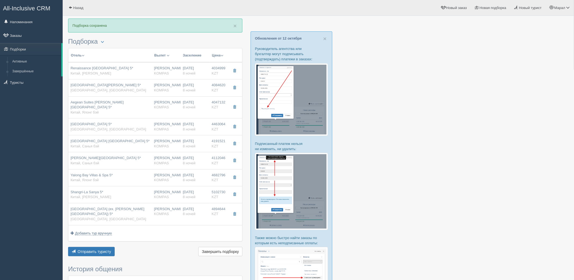
type input "4191521.00"
type input "2034183.00"
type input "18:15"
type input "04:50"
type input "05:50"
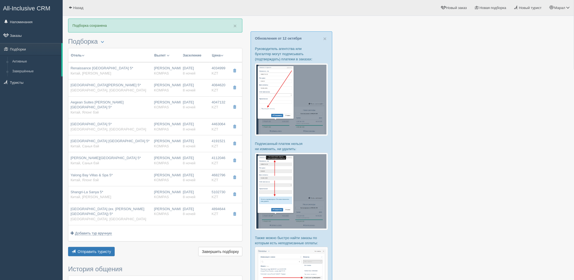
type input "10:50"
type input "[GEOGRAPHIC_DATA]"
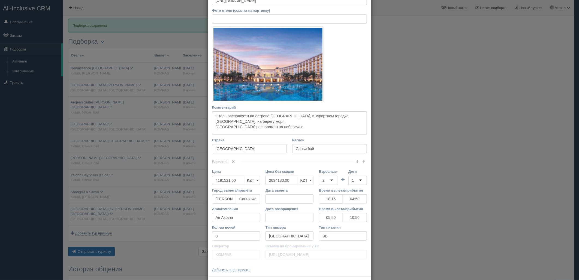
scroll to position [81, 0]
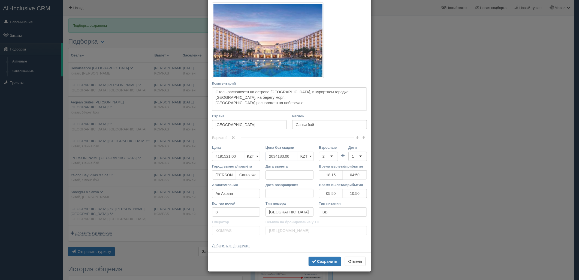
drag, startPoint x: 279, startPoint y: 155, endPoint x: 275, endPoint y: 157, distance: 4.5
click at [263, 156] on div "Цена без скидки 2034183.00 KZT USD EUR KZT KZT USD EUR" at bounding box center [289, 154] width 53 height 19
click at [331, 157] on div "2" at bounding box center [328, 156] width 19 height 9
click at [354, 157] on div "1" at bounding box center [357, 156] width 19 height 9
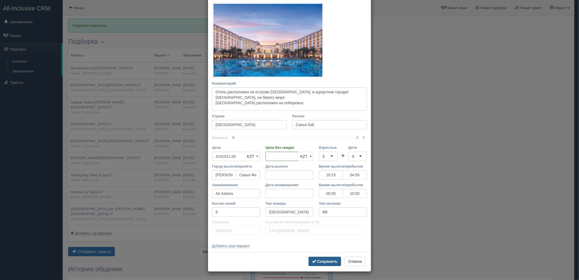
click at [321, 260] on b "Сохранить" at bounding box center [327, 261] width 20 height 4
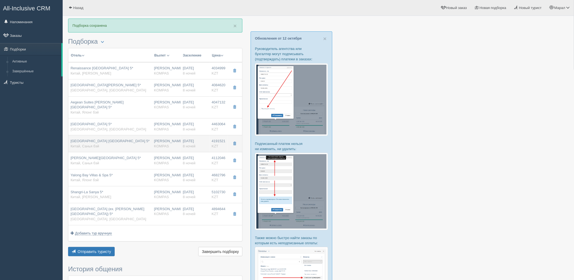
click at [123, 144] on td "[GEOGRAPHIC_DATA] [GEOGRAPHIC_DATA] 5* [GEOGRAPHIC_DATA], [GEOGRAPHIC_DATA]" at bounding box center [110, 143] width 84 height 17
type input "18:15"
type input "04:50"
type input "05:50"
type input "10:50"
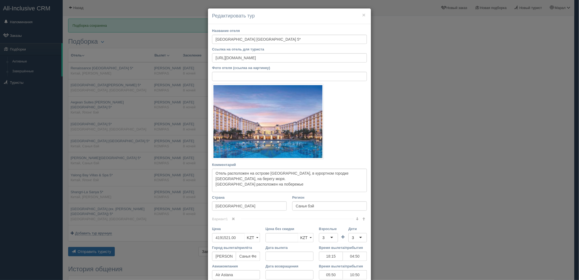
click at [123, 144] on div "× Редактировать тур Название отеля [GEOGRAPHIC_DATA]* Ссылка на отель для турис…" at bounding box center [289, 140] width 579 height 280
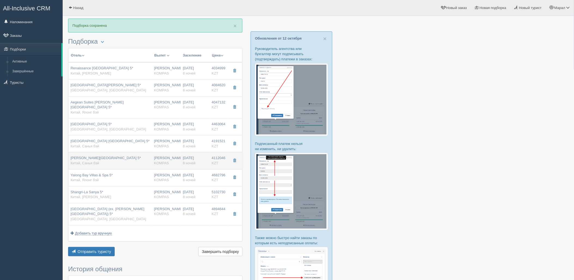
click at [124, 160] on div "[PERSON_NAME][GEOGRAPHIC_DATA] 5* [GEOGRAPHIC_DATA], [GEOGRAPHIC_DATA]" at bounding box center [110, 160] width 79 height 10
type input "[PERSON_NAME][GEOGRAPHIC_DATA] 5*"
type input "[URL][DOMAIN_NAME]"
type textarea "Отель расположен в бухте [GEOGRAPHIC_DATA], в 8 км от центра города (15 минут е…"
type input "4112046.00"
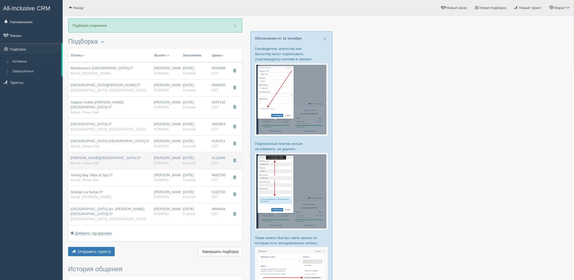
type input "2056023.00"
type input "18:15"
type input "04:50"
type input "05:50"
type input "10:50"
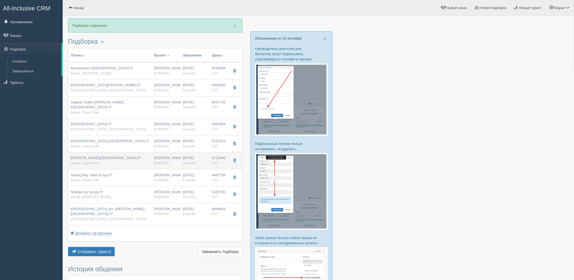
type input "SUPERIOR ROOM"
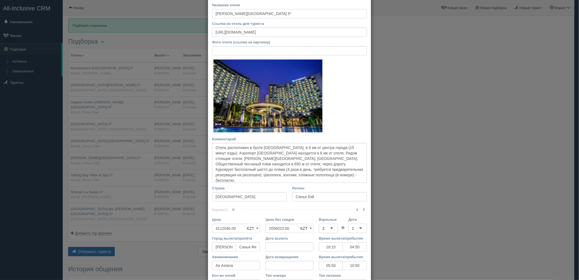
scroll to position [61, 0]
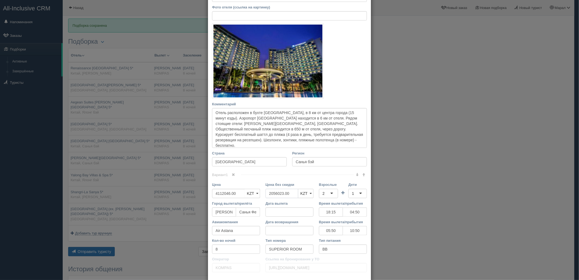
drag, startPoint x: 288, startPoint y: 192, endPoint x: 266, endPoint y: 193, distance: 22.1
click at [265, 194] on input "2056023.00" at bounding box center [281, 193] width 33 height 9
click at [331, 193] on div "2" at bounding box center [328, 193] width 19 height 9
click at [353, 191] on div "1" at bounding box center [357, 193] width 19 height 9
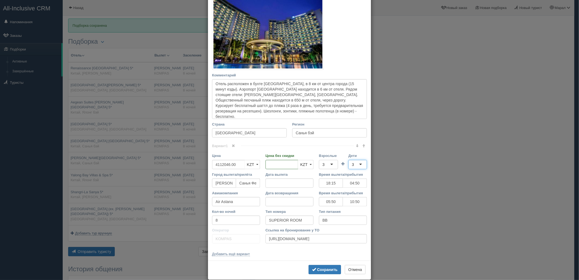
scroll to position [91, 0]
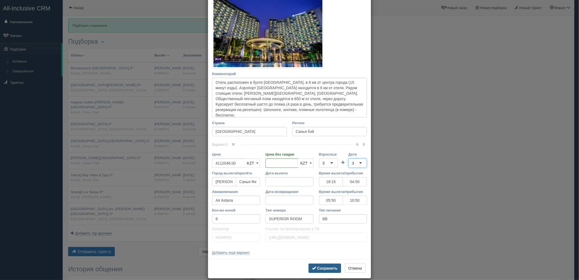
click at [323, 267] on b "Сохранить" at bounding box center [327, 268] width 20 height 4
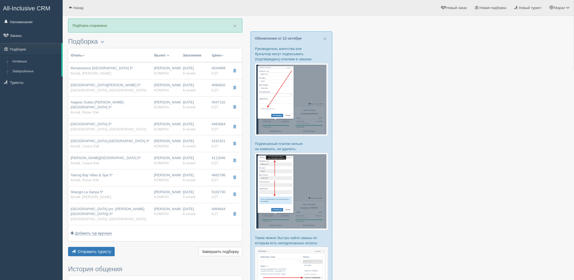
click at [103, 173] on span "Yalong Bay Villas & Spa 5*" at bounding box center [92, 175] width 42 height 4
type input "Yalong Bay Villas & Spa 5*"
type input "[URL][DOMAIN_NAME]"
type input "Ялонг бэй"
type input "4682796.00"
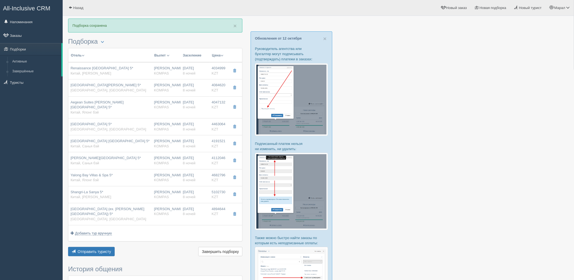
type input "2224677.00"
type input "18:15"
type input "04:50"
type input "05:50"
type input "10:50"
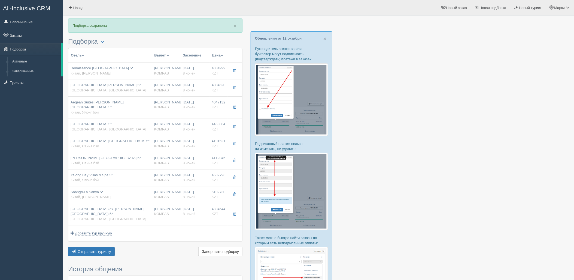
type input "Swimming Pool Villa Room"
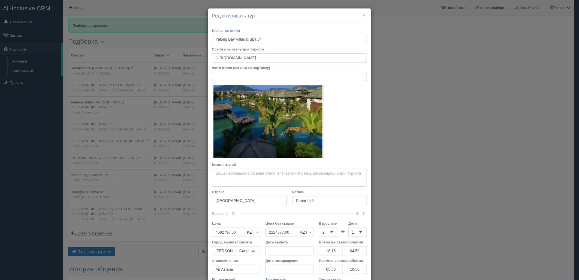
scroll to position [76, 0]
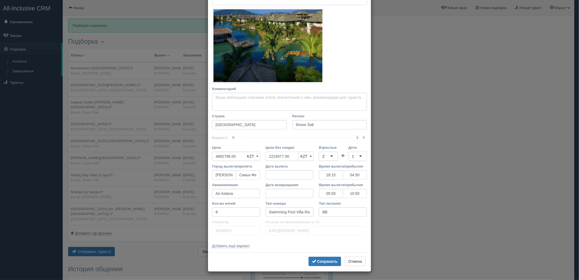
drag, startPoint x: 291, startPoint y: 156, endPoint x: 240, endPoint y: 158, distance: 50.8
click at [235, 158] on div "Цена 4682796.00 KZT USD EUR KZT KZT USD EUR Цена без скидки 2224677.00 KZT USD …" at bounding box center [289, 154] width 160 height 19
click at [323, 156] on div "2" at bounding box center [328, 156] width 19 height 9
click at [352, 156] on div "1" at bounding box center [357, 156] width 19 height 9
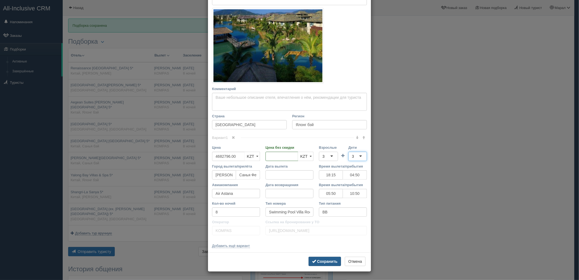
click at [328, 260] on b "Сохранить" at bounding box center [327, 261] width 20 height 4
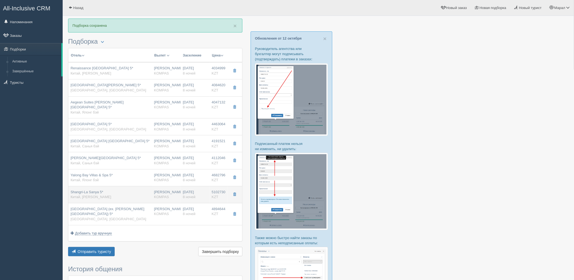
click at [108, 189] on div "Shangri-La Sanya 5* Китай, [PERSON_NAME]" at bounding box center [110, 194] width 79 height 10
type input "Shangri-La Sanya 5*"
type input "[PERSON_NAME]"
type input "5102730.00"
type input "2161581.00"
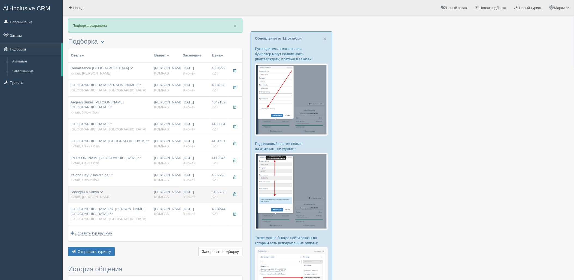
type input "18:15"
type input "04:50"
type input "05:50"
type input "10:50"
type input "DELUXE ROOM TWIN"
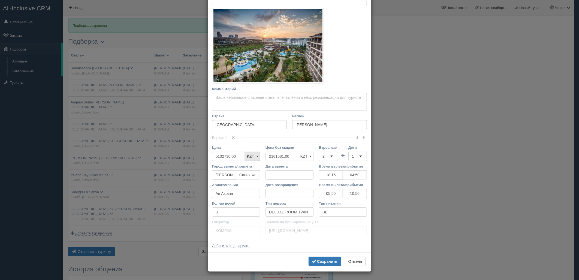
drag, startPoint x: 292, startPoint y: 157, endPoint x: 246, endPoint y: 155, distance: 46.1
click at [245, 155] on div "Цена 5102730.00 KZT USD EUR KZT KZT USD EUR Цена без скидки 2161581.00 KZT USD …" at bounding box center [289, 154] width 160 height 19
click at [324, 155] on div "2" at bounding box center [328, 156] width 19 height 9
click at [356, 156] on div "1" at bounding box center [357, 156] width 19 height 9
click at [321, 262] on b "Сохранить" at bounding box center [327, 261] width 20 height 4
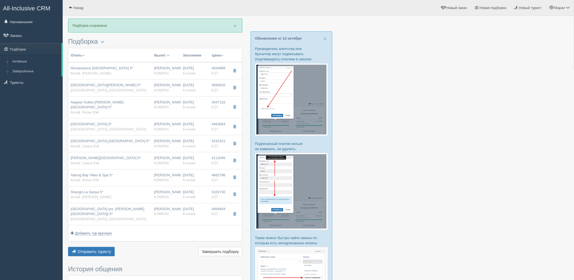
click at [93, 178] on span "Китай, Ялонг бэй" at bounding box center [85, 180] width 28 height 4
type input "Yalong Bay Villas & Spa 5*"
type input "[URL][DOMAIN_NAME]"
type input "Ялонг бэй"
type input "4682796.00"
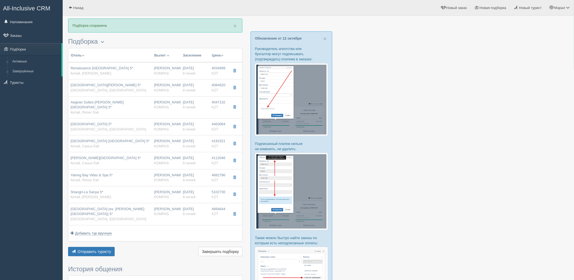
type input "18:15"
type input "04:50"
type input "05:50"
type input "10:50"
type input "Swimming Pool Villa Room"
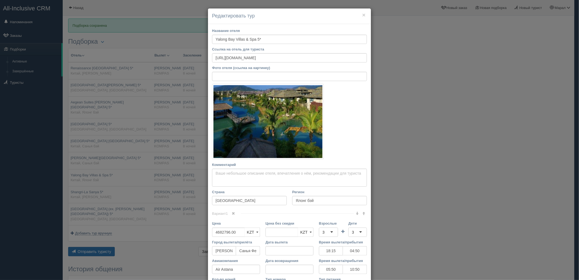
click at [95, 183] on div "× Редактировать тур Название отеля [GEOGRAPHIC_DATA] & Spa 5* Ссылка на отель д…" at bounding box center [289, 140] width 579 height 280
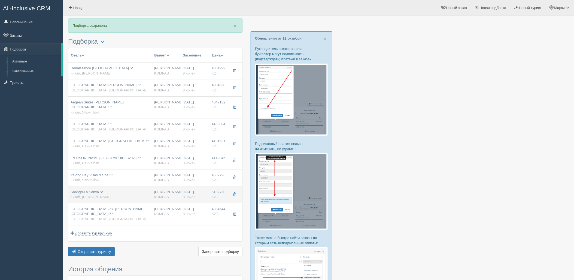
click at [95, 195] on span "Китай, [PERSON_NAME]" at bounding box center [91, 197] width 41 height 4
type input "Shangri-La Sanya 5*"
type input "[PERSON_NAME]"
type input "5102730.00"
type input "18:15"
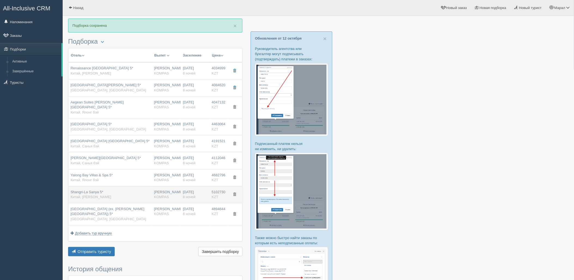
type input "04:50"
type input "05:50"
type input "10:50"
type input "DELUXE ROOM TWIN"
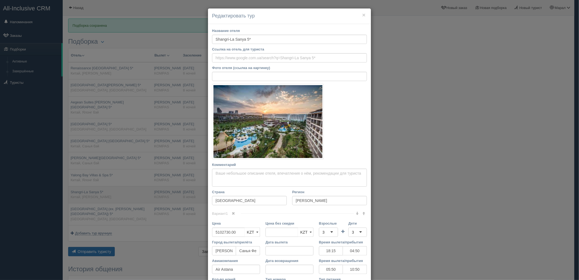
click at [95, 190] on div "× Редактировать тур Название отеля [GEOGRAPHIC_DATA] 5* Ссылка на отель для тур…" at bounding box center [289, 140] width 579 height 280
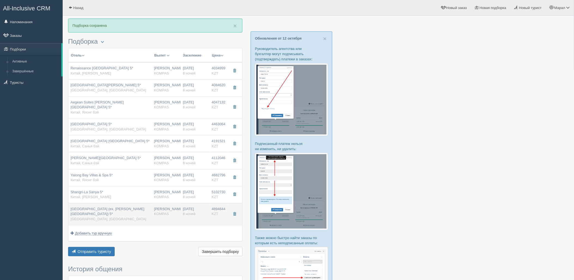
click at [102, 207] on span "[GEOGRAPHIC_DATA] (ex. [PERSON_NAME][GEOGRAPHIC_DATA]) 5*" at bounding box center [108, 211] width 74 height 9
type input "[GEOGRAPHIC_DATA] (ex. [PERSON_NAME][GEOGRAPHIC_DATA]) 5*"
type input "[URL][DOMAIN_NAME]"
type textarea "Отель расположен в бухте [GEOGRAPHIC_DATA], в 7 км от центра города [GEOGRAPHIC…"
type input "Дадунхай"
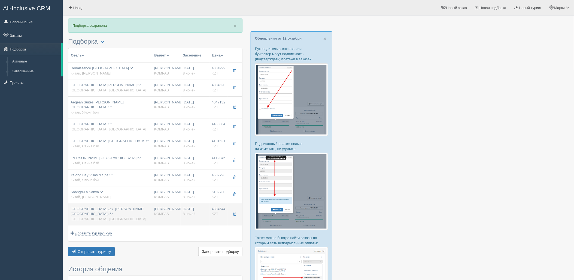
type input "4894644.00"
type input "18:15"
type input "04:50"
type input "05:50"
type input "10:50"
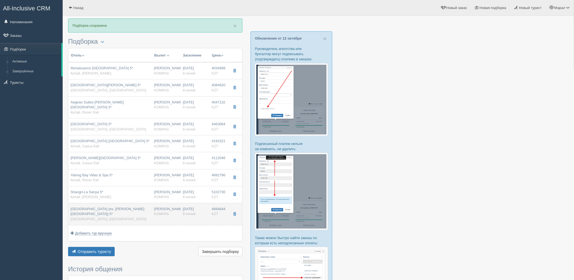
type input "Resort Family Conneting Room - Garden View"
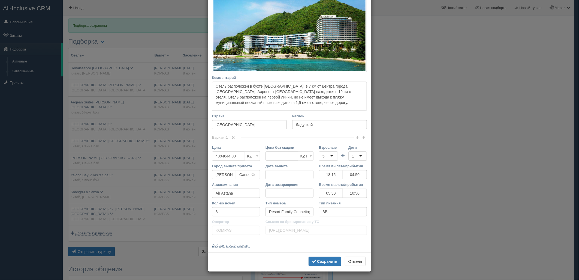
click at [325, 155] on div "5" at bounding box center [328, 155] width 19 height 9
click at [359, 154] on div "1" at bounding box center [357, 155] width 19 height 9
click at [325, 260] on b "Сохранить" at bounding box center [327, 261] width 20 height 4
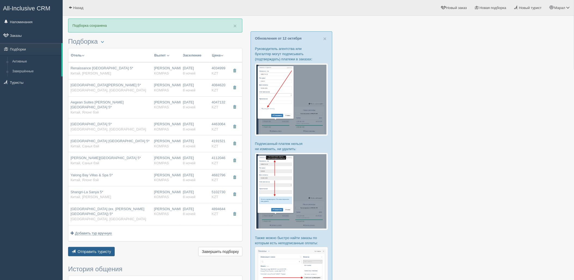
click at [98, 249] on span "Отправить туристу" at bounding box center [95, 251] width 34 height 4
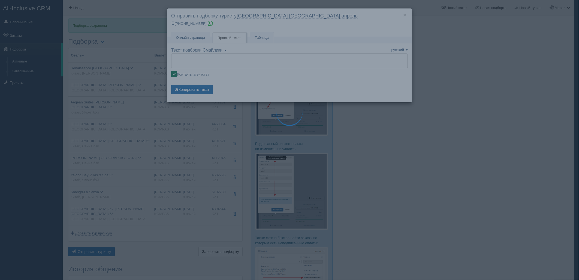
type textarea "🌞 Loremi dolo! Sitametcon Adi elitseddoei temporinc utlabore: 🌎 Etdol, Magnaa e…"
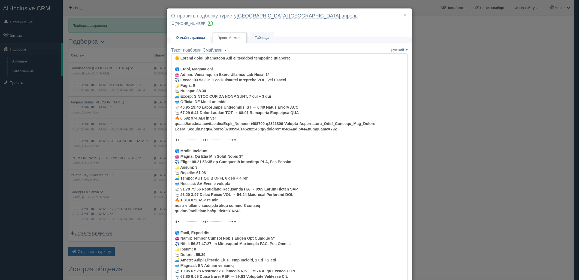
click at [198, 37] on span "Онлайн страница" at bounding box center [190, 37] width 29 height 4
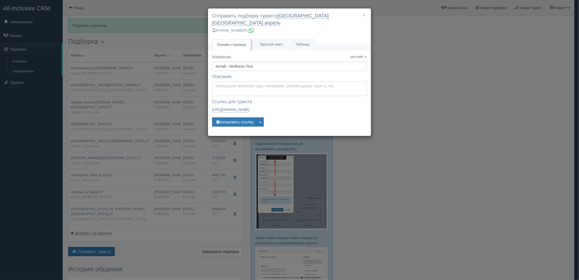
type textarea "Здравствуйте! Ниже представлены варианты туров для Вас. Для просмотра описания …"
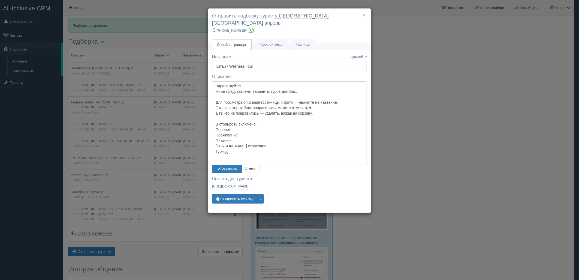
click at [247, 85] on textarea "Здравствуйте! Ниже представлены варианты туров для Вас. Для просмотра описания …" at bounding box center [289, 122] width 155 height 83
click at [236, 165] on button "Сохранить" at bounding box center [227, 169] width 30 height 8
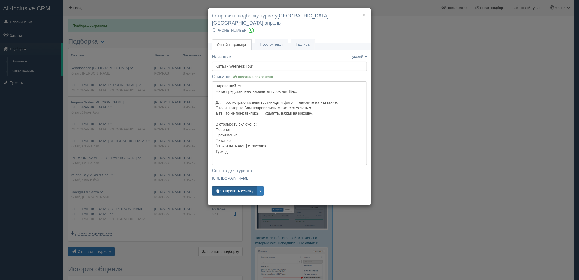
click at [235, 186] on button "Копировать ссылку" at bounding box center [234, 190] width 45 height 9
